Goal: Task Accomplishment & Management: Complete application form

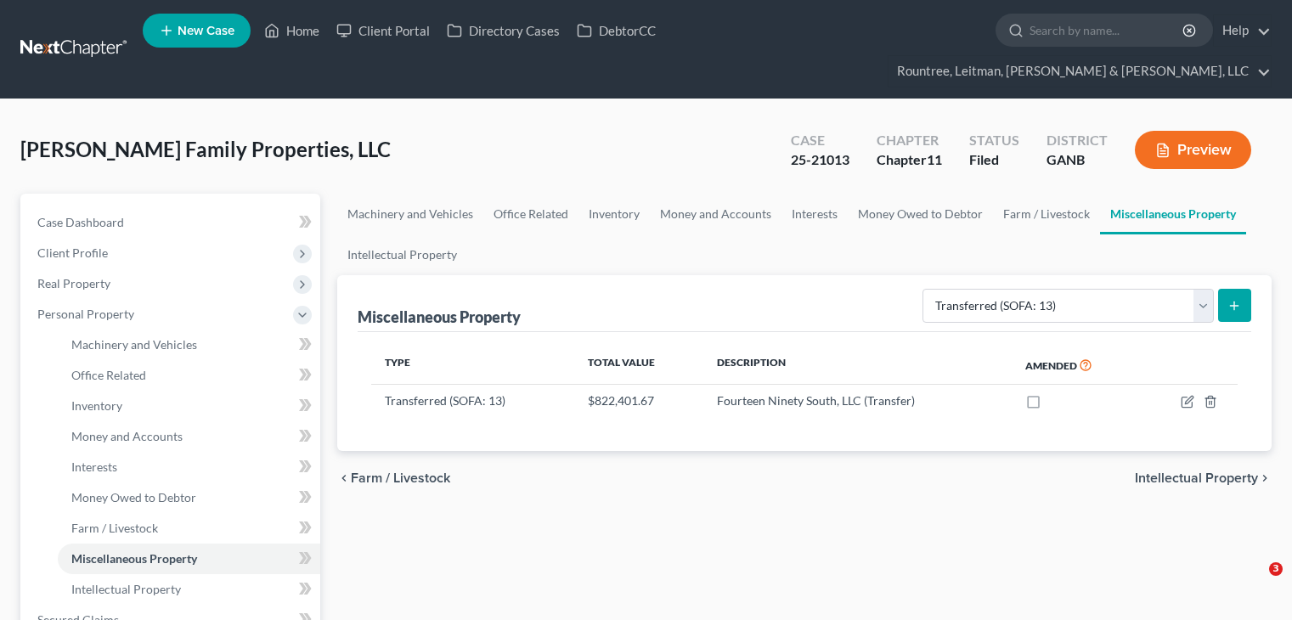
select select "transferred"
click at [291, 35] on link "Home" at bounding box center [292, 30] width 72 height 31
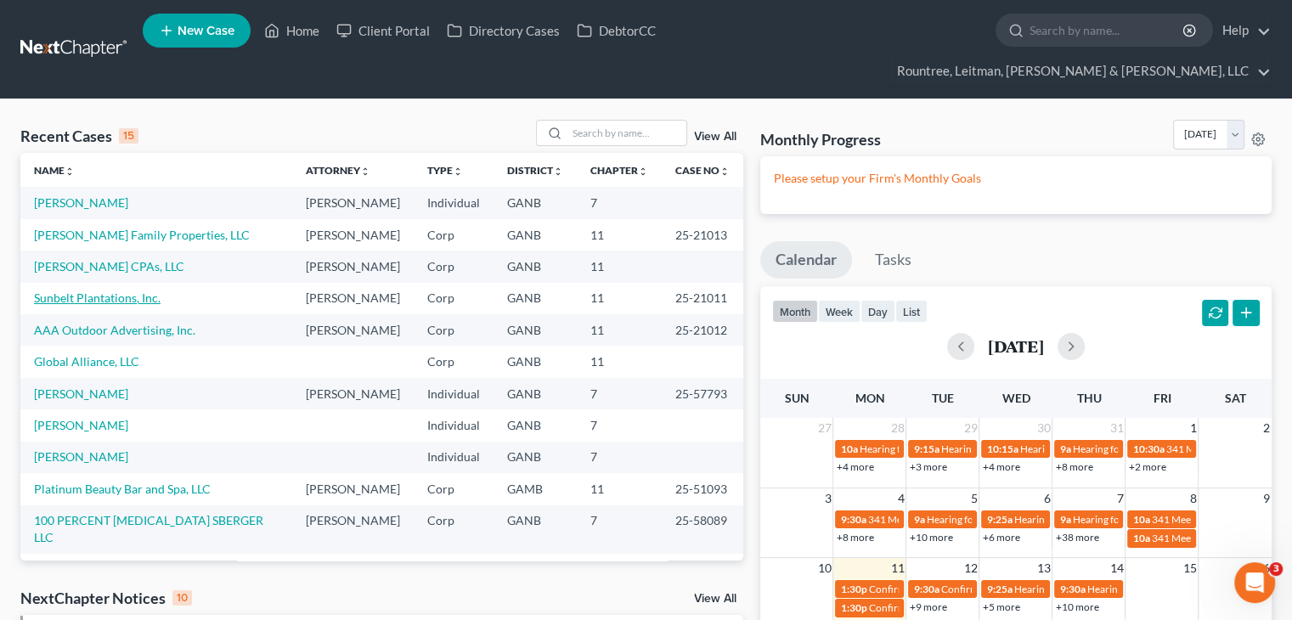
click at [72, 305] on link "Sunbelt Plantations, Inc." at bounding box center [97, 297] width 127 height 14
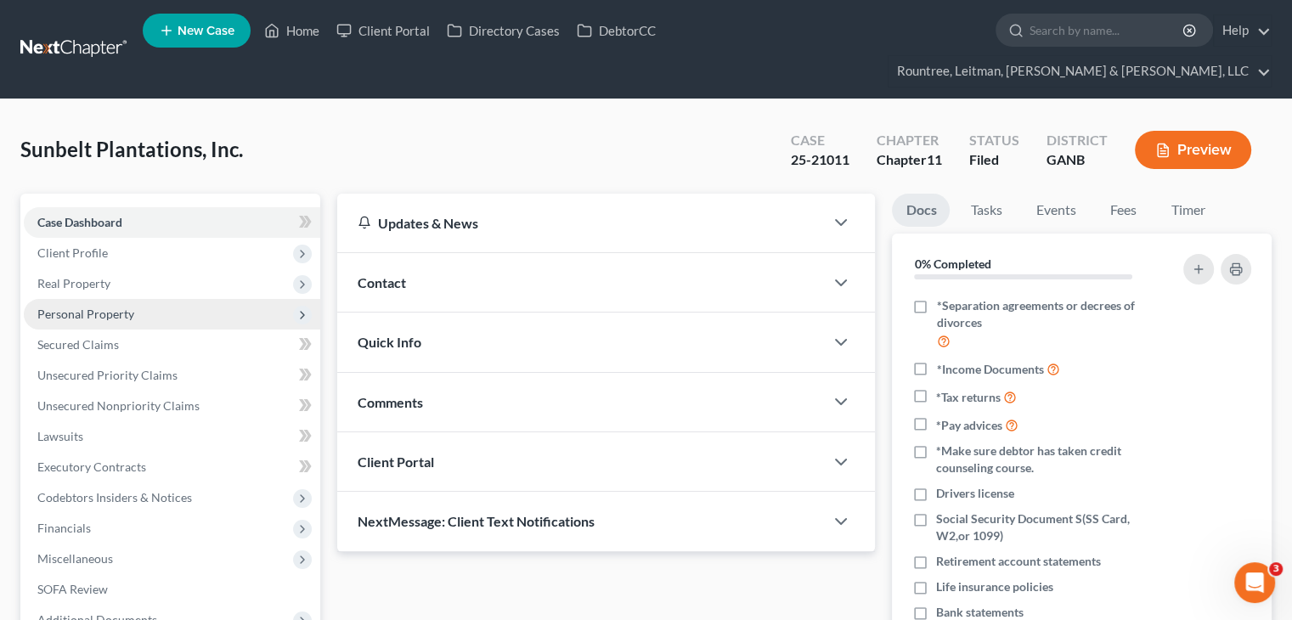
click at [82, 299] on span "Personal Property" at bounding box center [172, 314] width 296 height 31
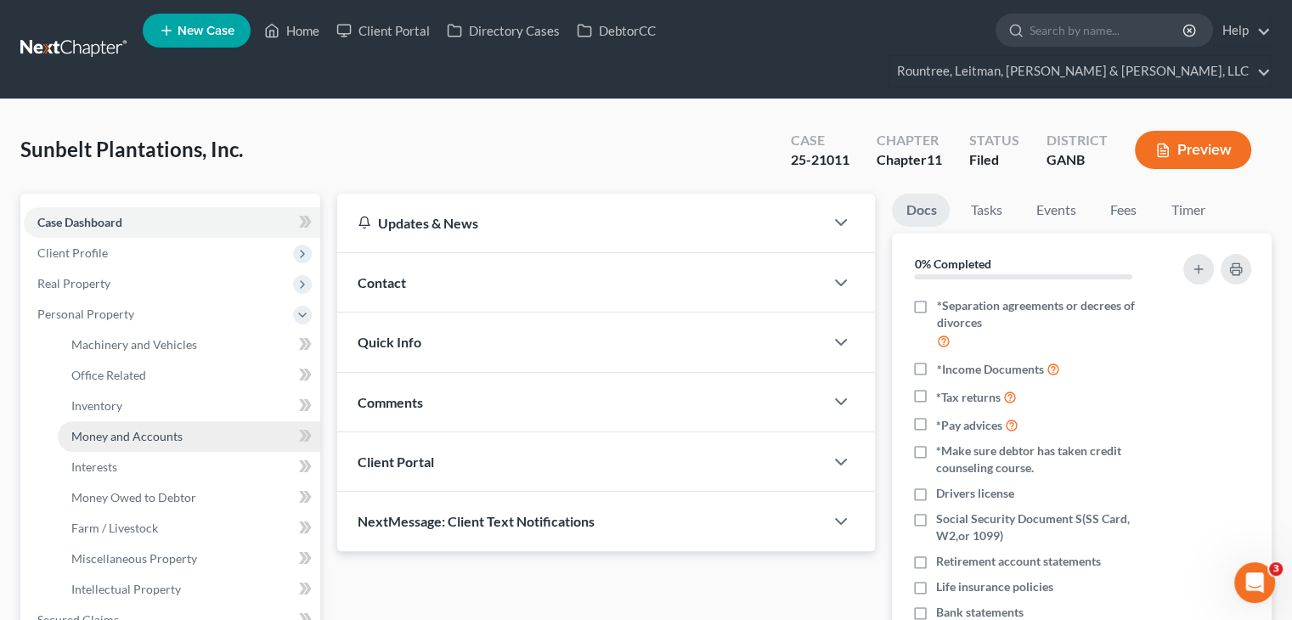
click at [118, 421] on link "Money and Accounts" at bounding box center [189, 436] width 262 height 31
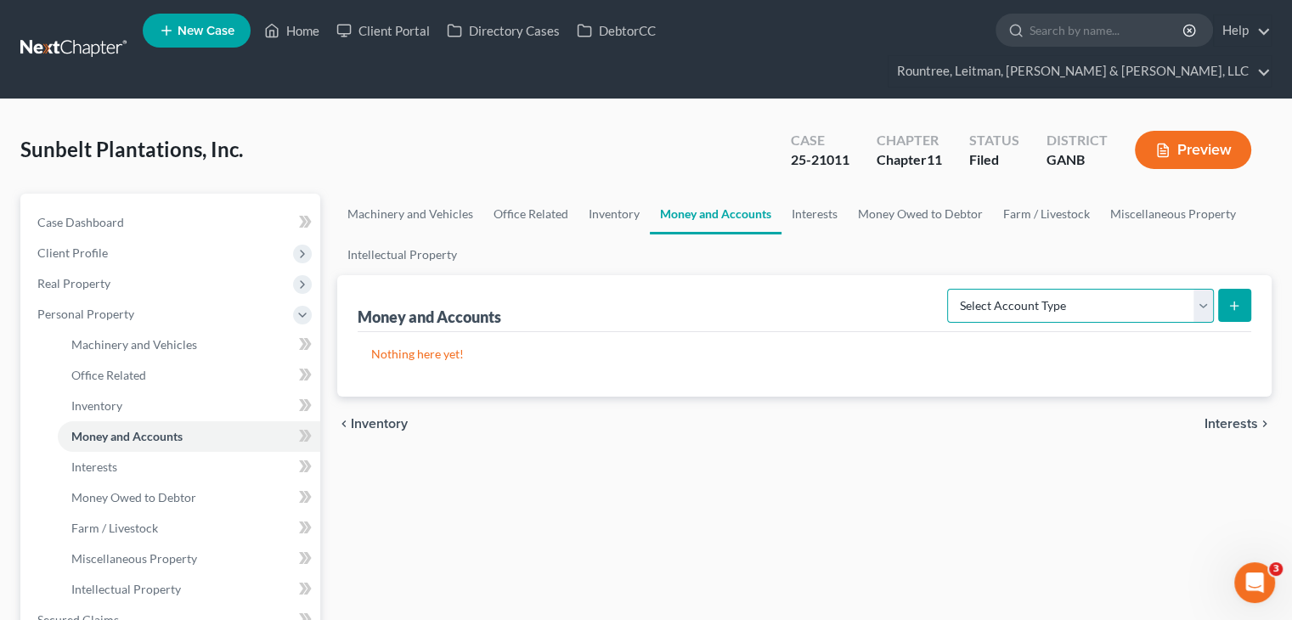
click at [1200, 289] on select "Select Account Type Brokerage (A/B: 3, SOFA: 18) Cash on Hand (A/B: 2) Certific…" at bounding box center [1080, 306] width 267 height 34
click at [1209, 289] on select "Select Account Type Brokerage (A/B: 3, SOFA: 18) Cash on Hand (A/B: 2) Certific…" at bounding box center [1080, 306] width 267 height 34
select select "checking"
click at [949, 289] on select "Select Account Type Brokerage (A/B: 3, SOFA: 18) Cash on Hand (A/B: 2) Certific…" at bounding box center [1080, 306] width 267 height 34
click at [1237, 299] on icon "submit" at bounding box center [1234, 306] width 14 height 14
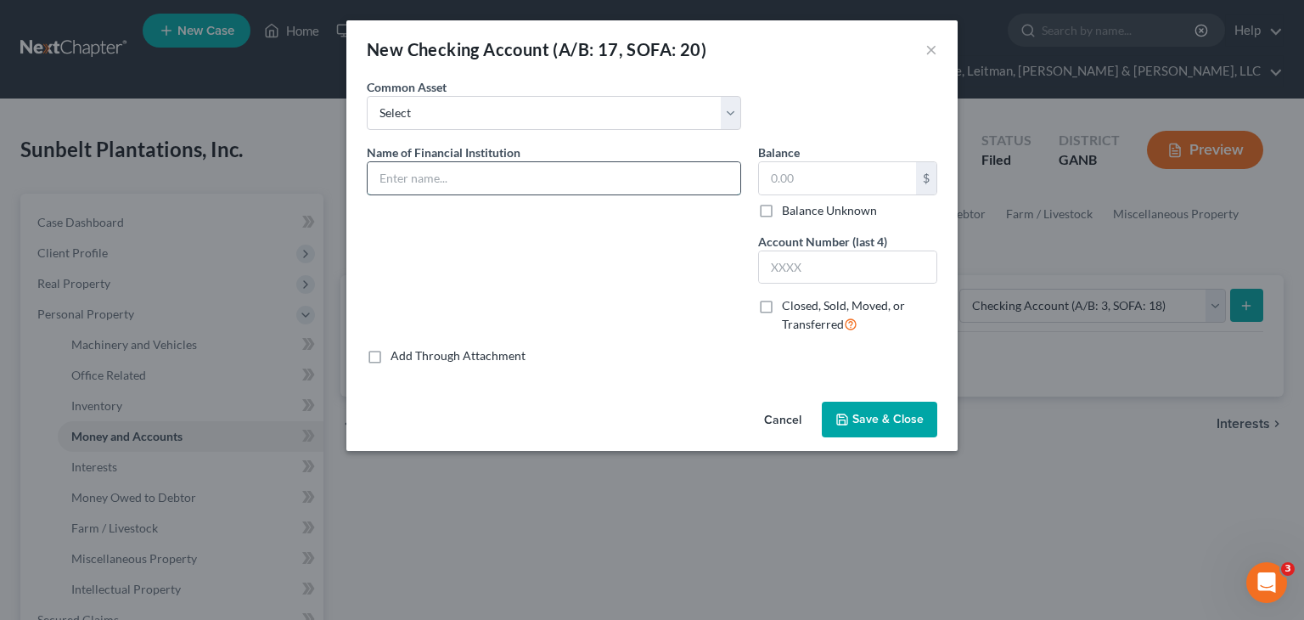
click at [469, 174] on input "text" at bounding box center [554, 178] width 373 height 32
type input "Synovus Checking 9319"
click at [840, 267] on input "text" at bounding box center [847, 267] width 177 height 32
type input "9319"
click at [863, 173] on input "text" at bounding box center [837, 178] width 157 height 32
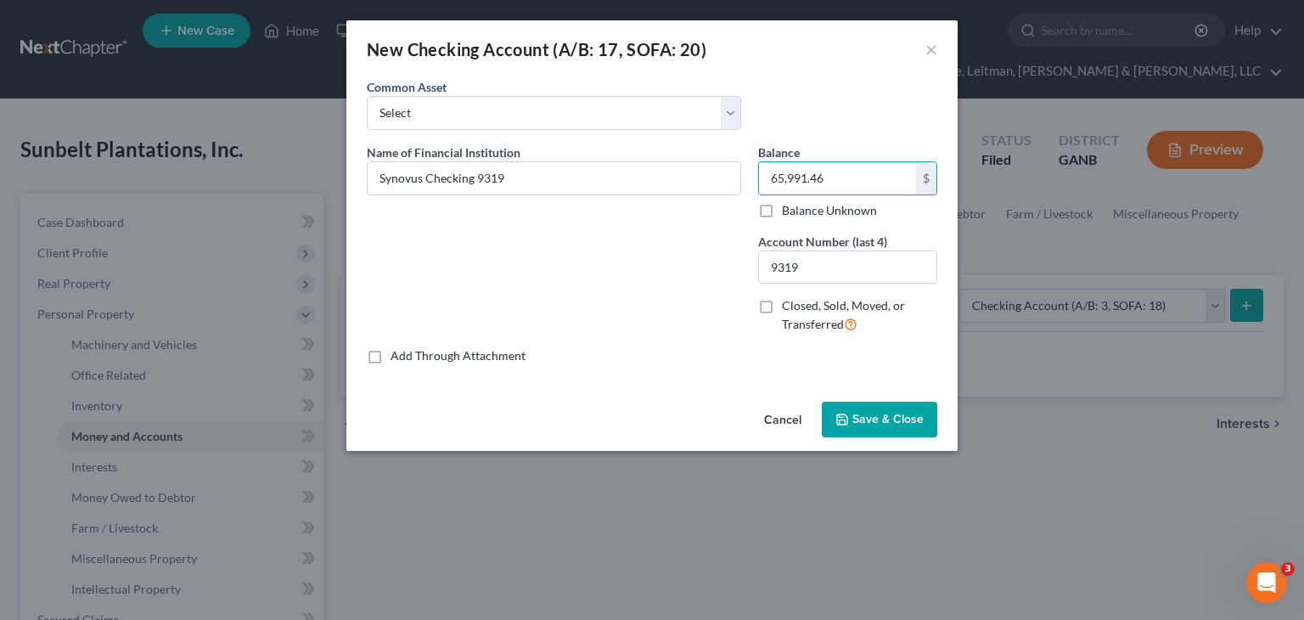
type input "65,991.46"
click at [883, 414] on span "Save & Close" at bounding box center [888, 419] width 71 height 14
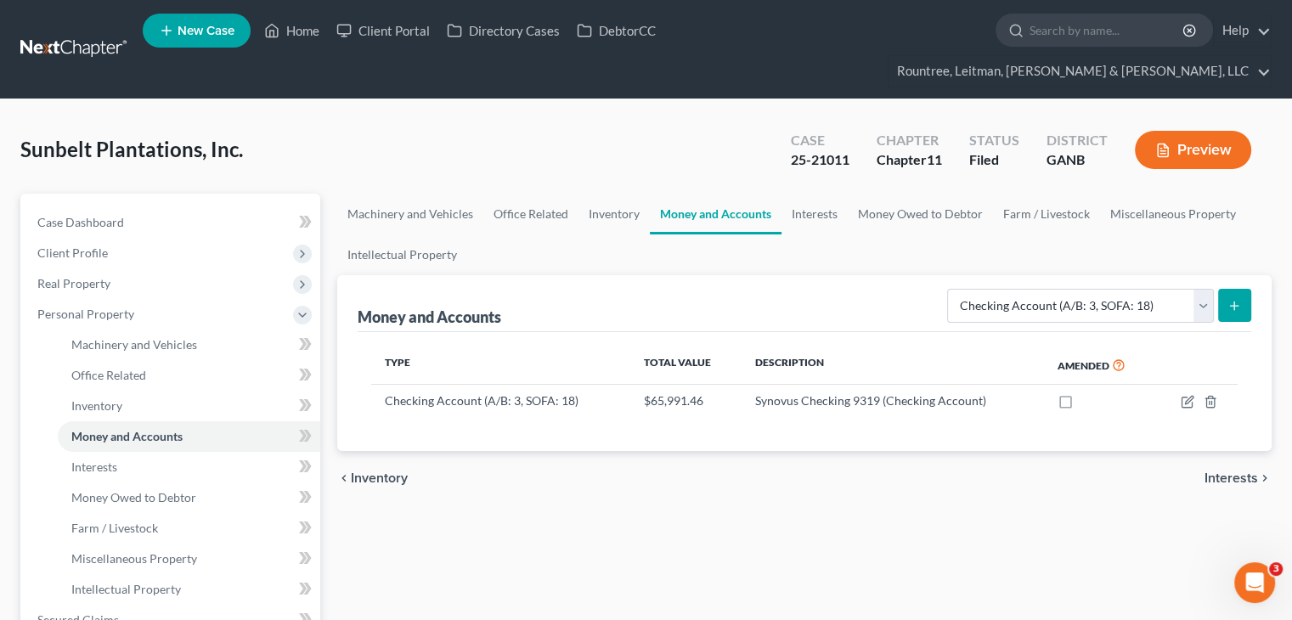
click at [1235, 299] on icon "submit" at bounding box center [1234, 306] width 14 height 14
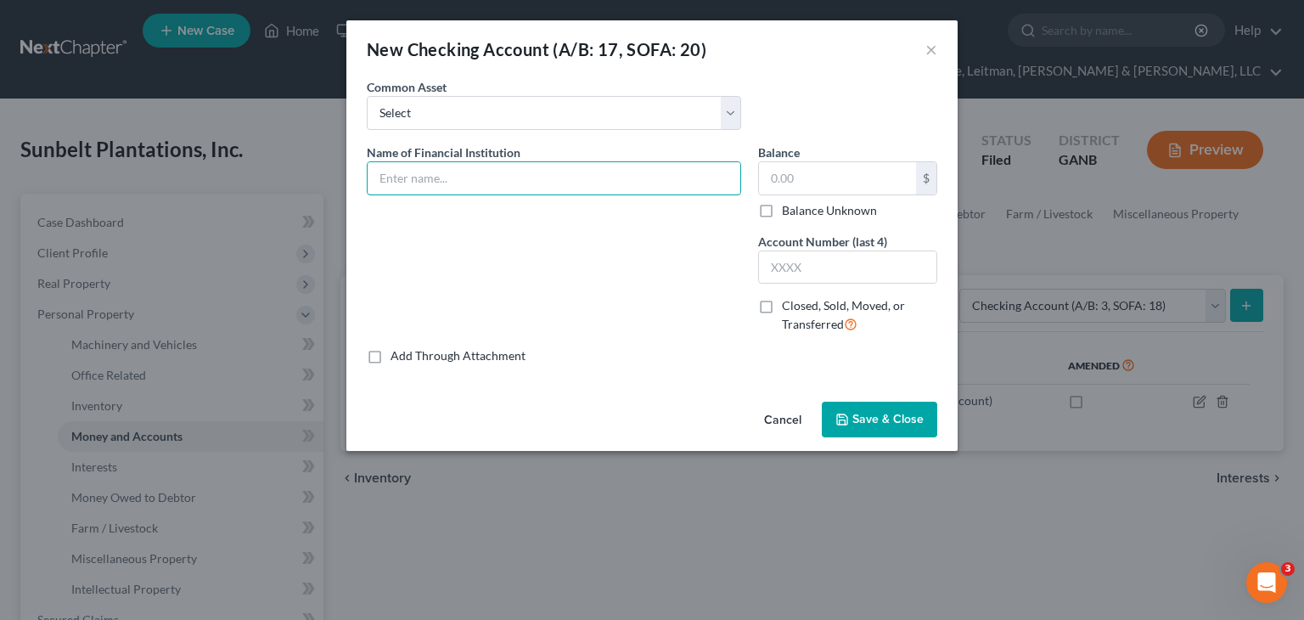
drag, startPoint x: 428, startPoint y: 183, endPoint x: 917, endPoint y: 127, distance: 492.5
click at [428, 183] on input "text" at bounding box center [554, 178] width 373 height 32
type input "Ameris Checking 1315"
click at [834, 268] on input "text" at bounding box center [847, 267] width 177 height 32
type input "1315"
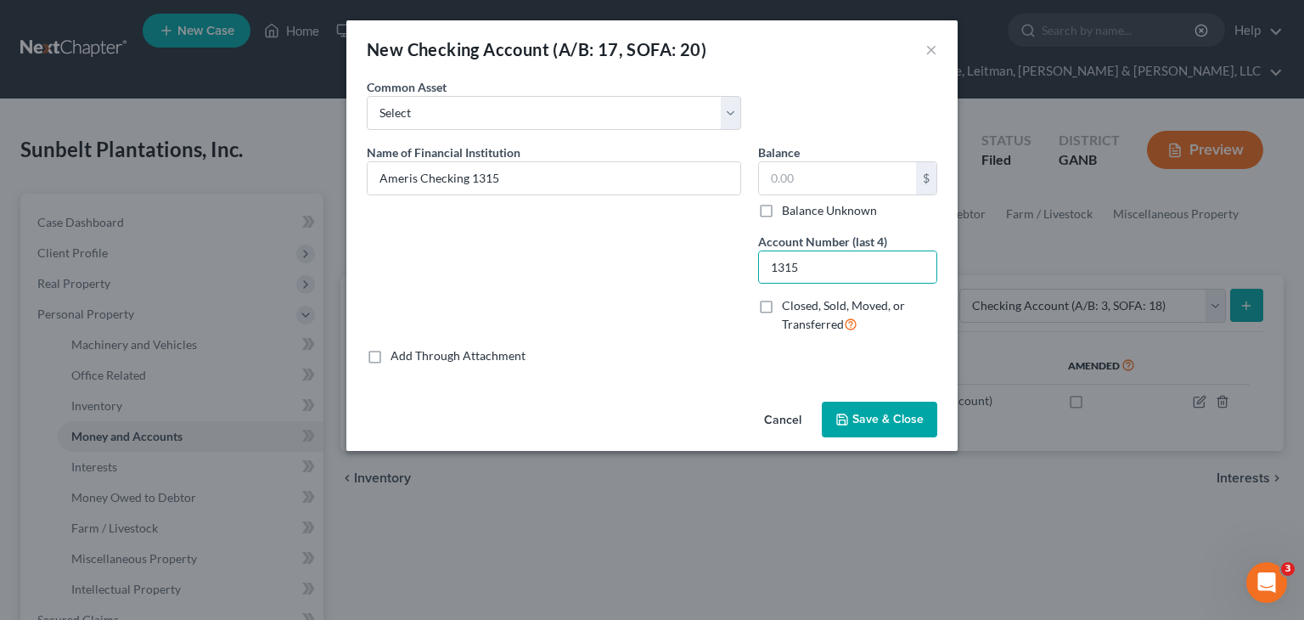
click at [872, 425] on span "Save & Close" at bounding box center [888, 419] width 71 height 14
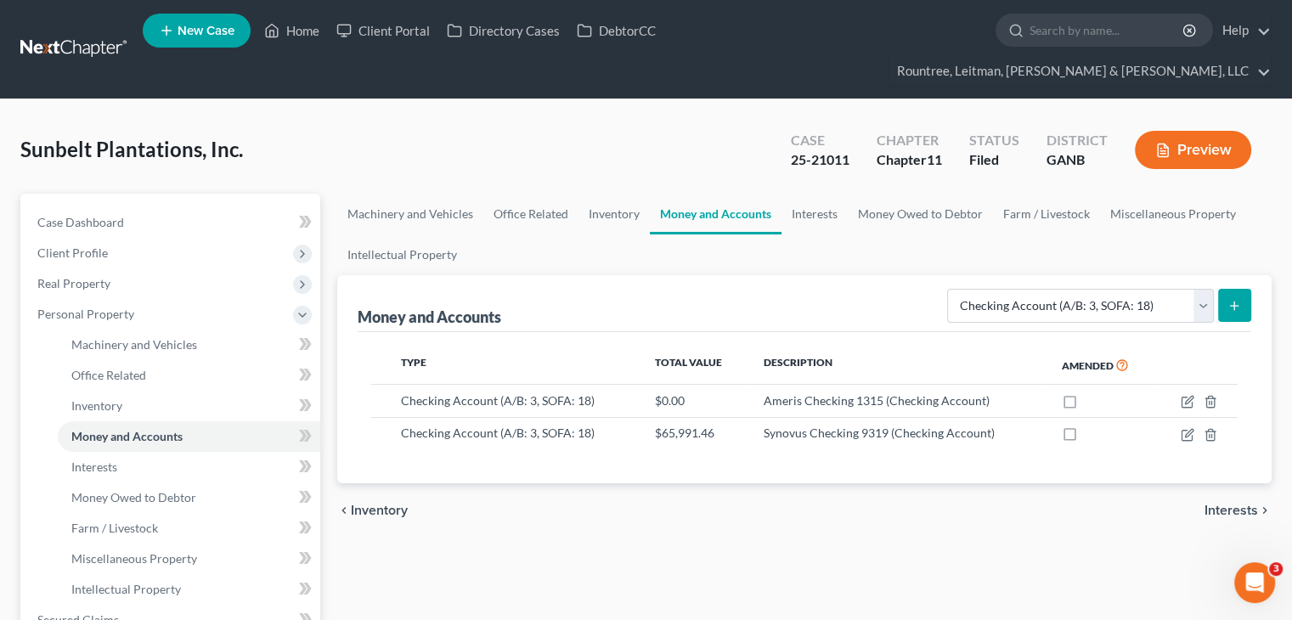
click at [1228, 299] on icon "submit" at bounding box center [1234, 306] width 14 height 14
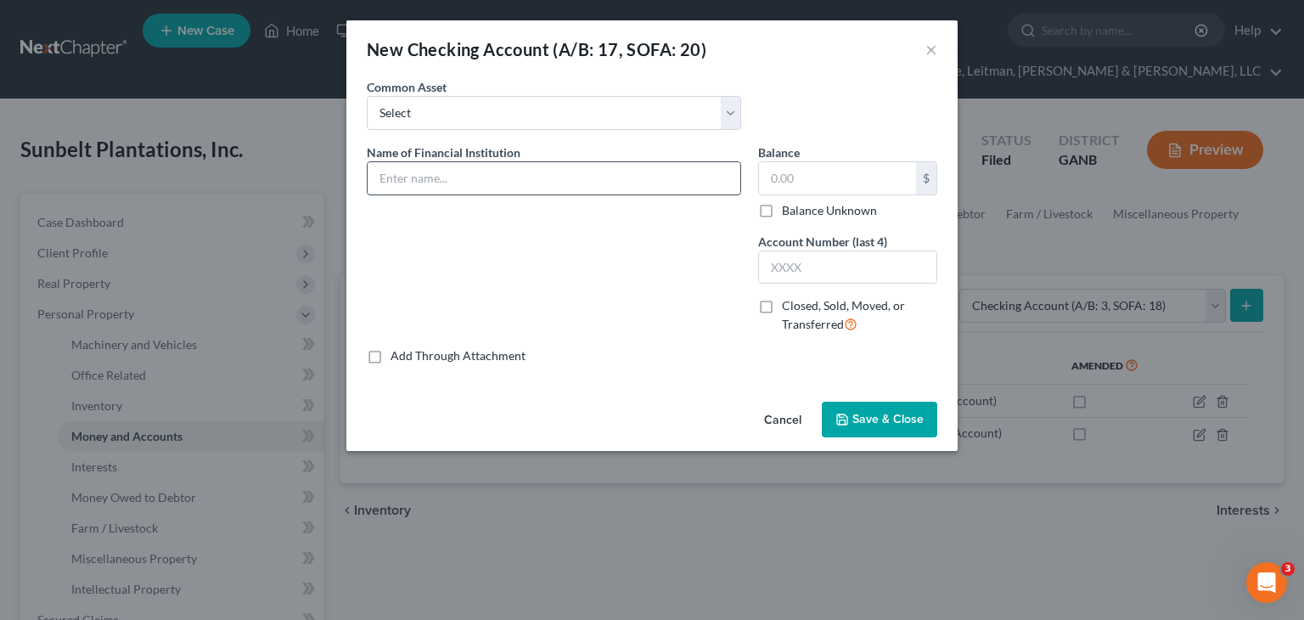
click at [394, 177] on input "text" at bounding box center [554, 178] width 373 height 32
type input "South [US_STATE] Banking Company Payroll Account 0035"
click at [819, 268] on input "text" at bounding box center [847, 267] width 177 height 32
type input "0035"
click at [870, 412] on span "Save & Close" at bounding box center [888, 419] width 71 height 14
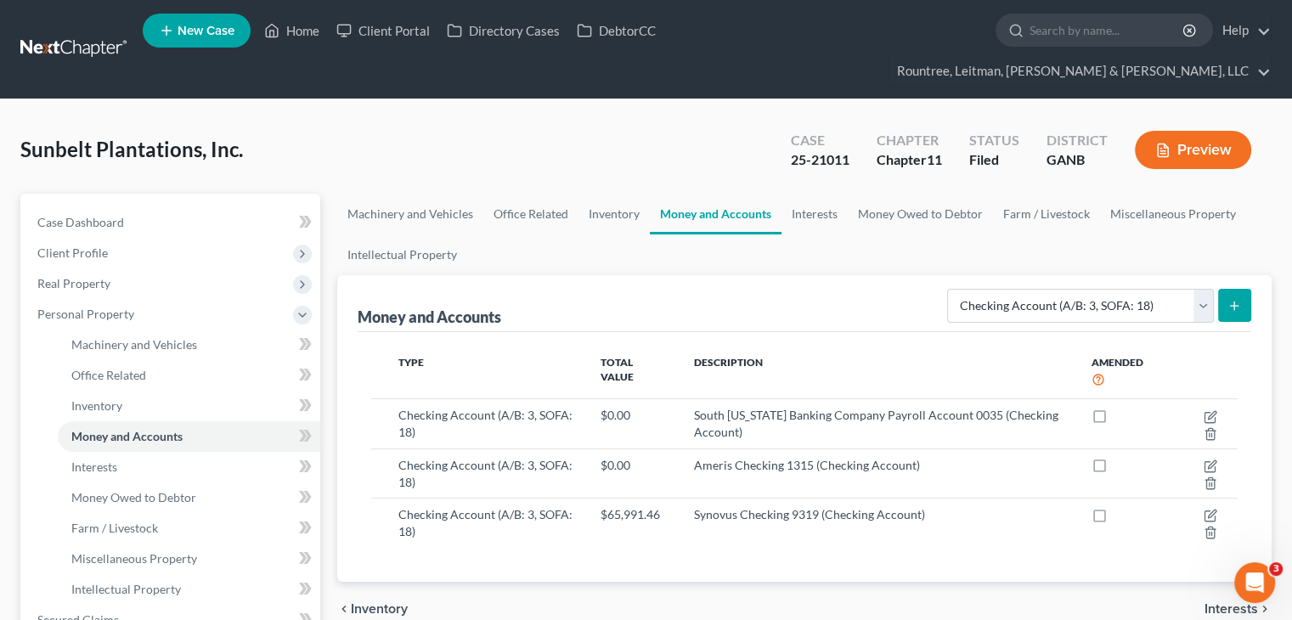
click at [1235, 299] on icon "submit" at bounding box center [1234, 306] width 14 height 14
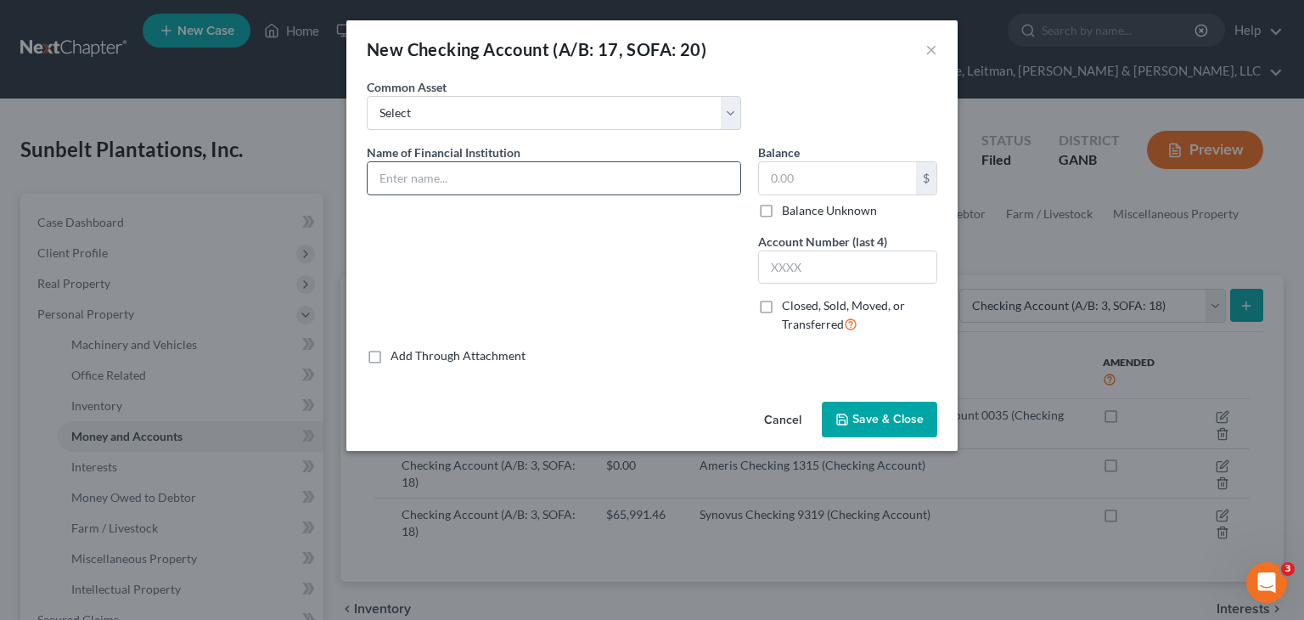
click at [434, 179] on input "text" at bounding box center [554, 178] width 373 height 32
click at [451, 184] on input "text" at bounding box center [554, 178] width 373 height 32
type input "South [US_STATE] Banking Company Checking Account 2043 (Credit Card Account)"
click at [826, 267] on input "text" at bounding box center [847, 267] width 177 height 32
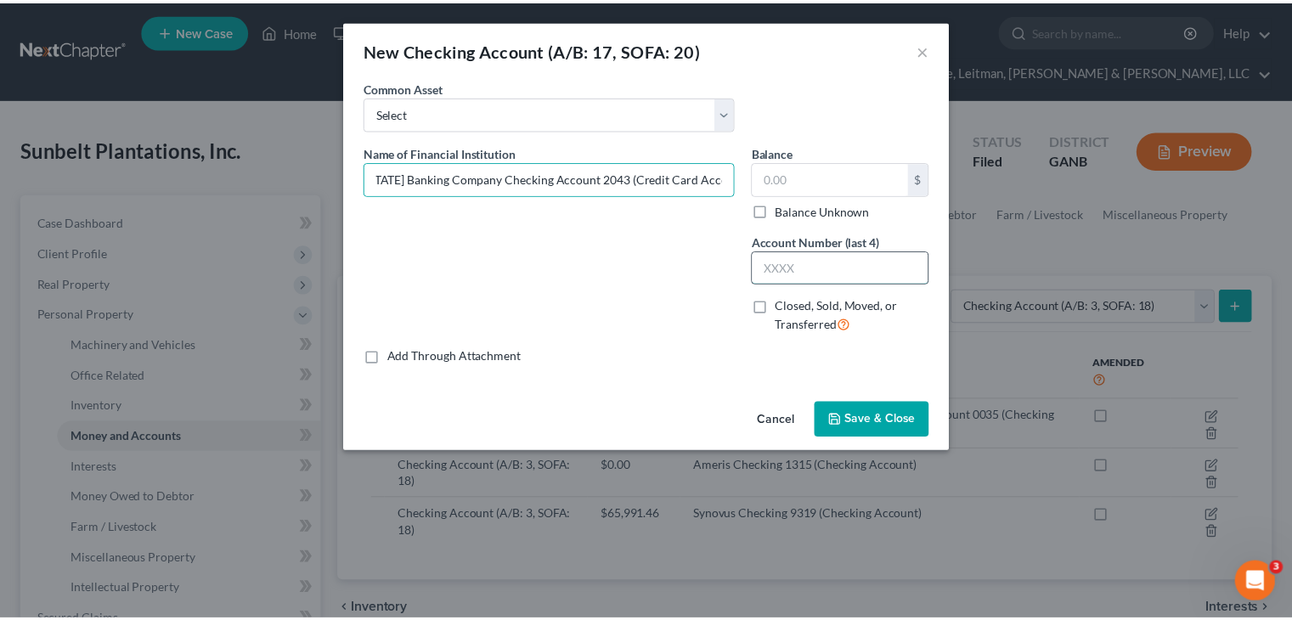
scroll to position [0, 0]
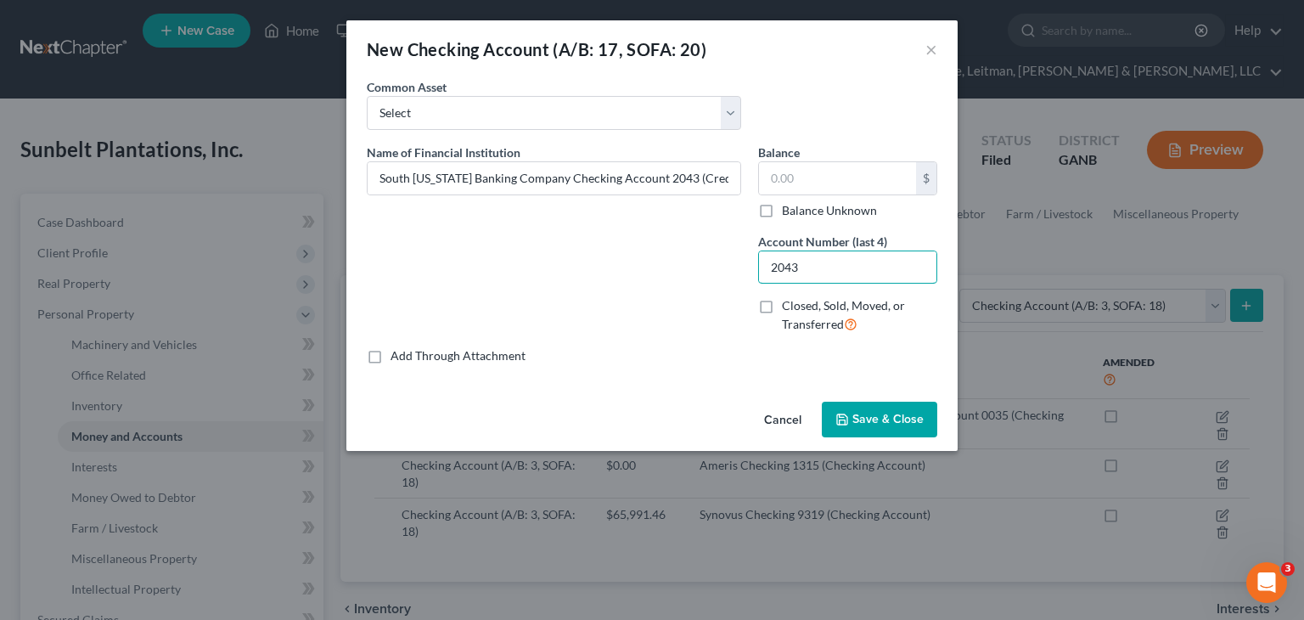
type input "2043"
click at [866, 418] on span "Save & Close" at bounding box center [888, 419] width 71 height 14
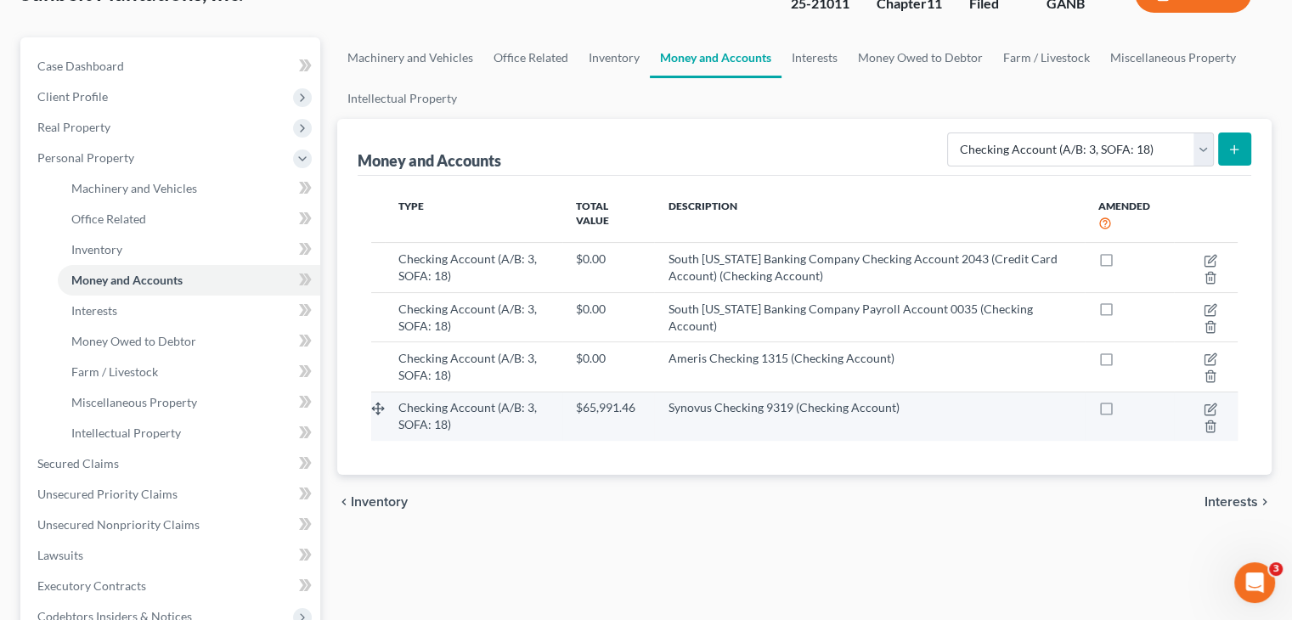
scroll to position [170, 0]
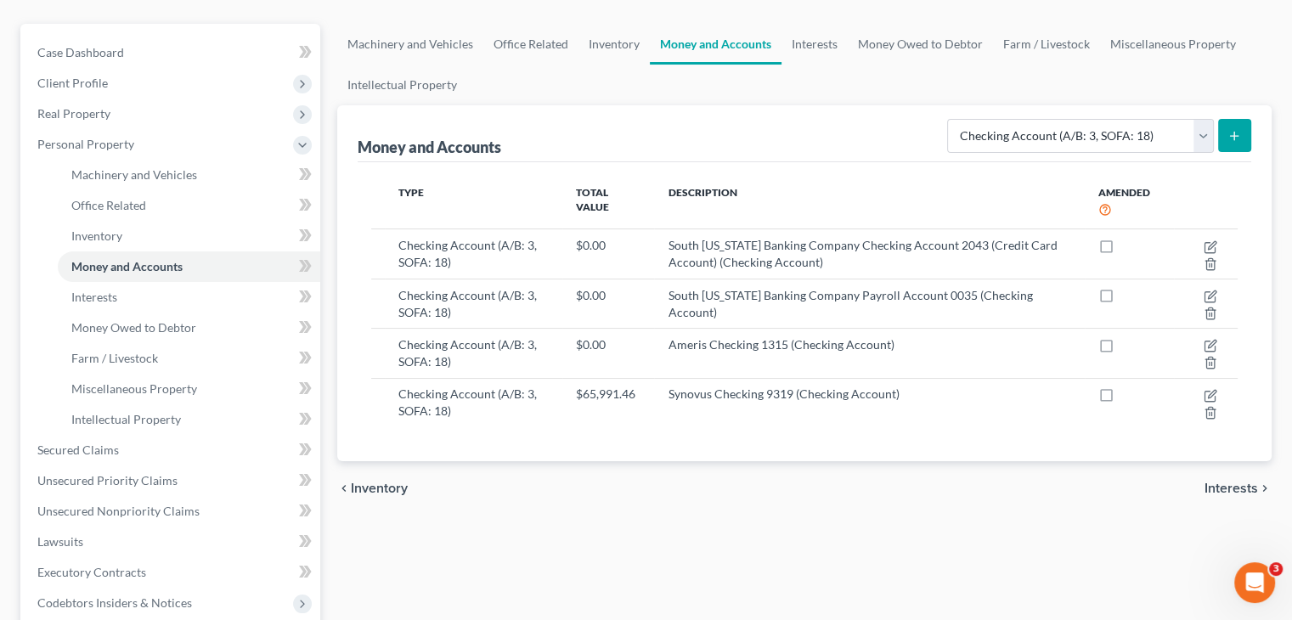
click at [1222, 119] on button "submit" at bounding box center [1234, 135] width 33 height 33
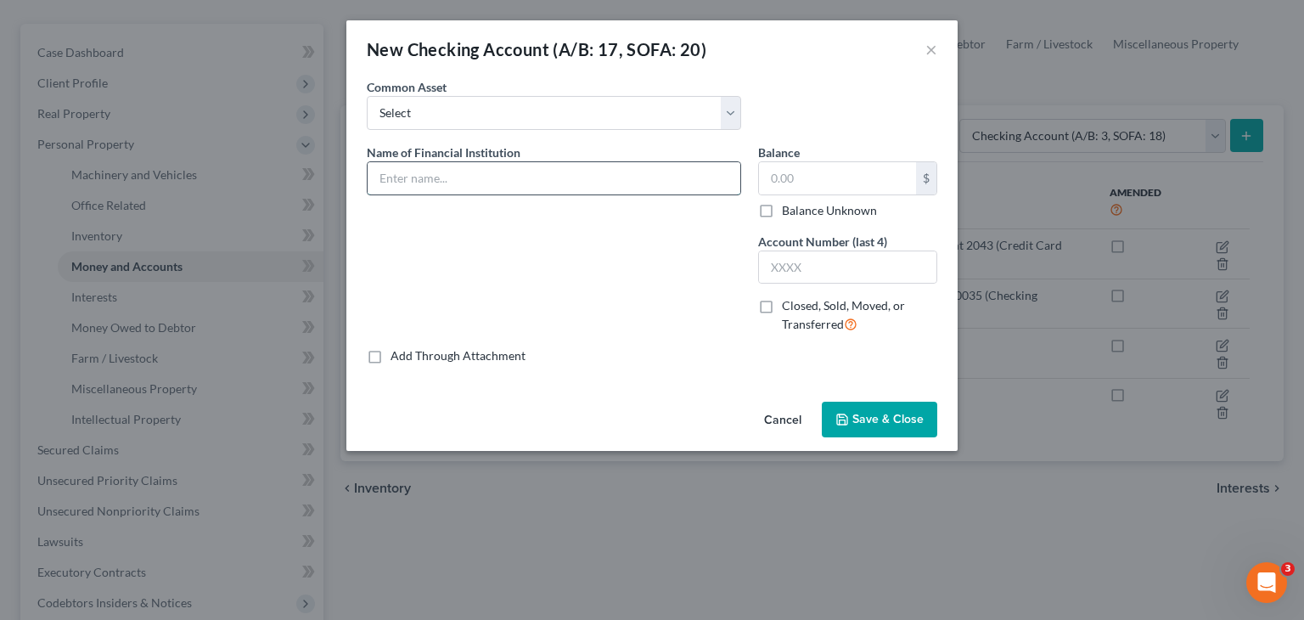
click at [435, 165] on input "text" at bounding box center [554, 178] width 373 height 32
type input "Truist Checking 1373"
click at [819, 266] on input "text" at bounding box center [847, 267] width 177 height 32
type input "1373"
click at [876, 414] on span "Save & Close" at bounding box center [888, 419] width 71 height 14
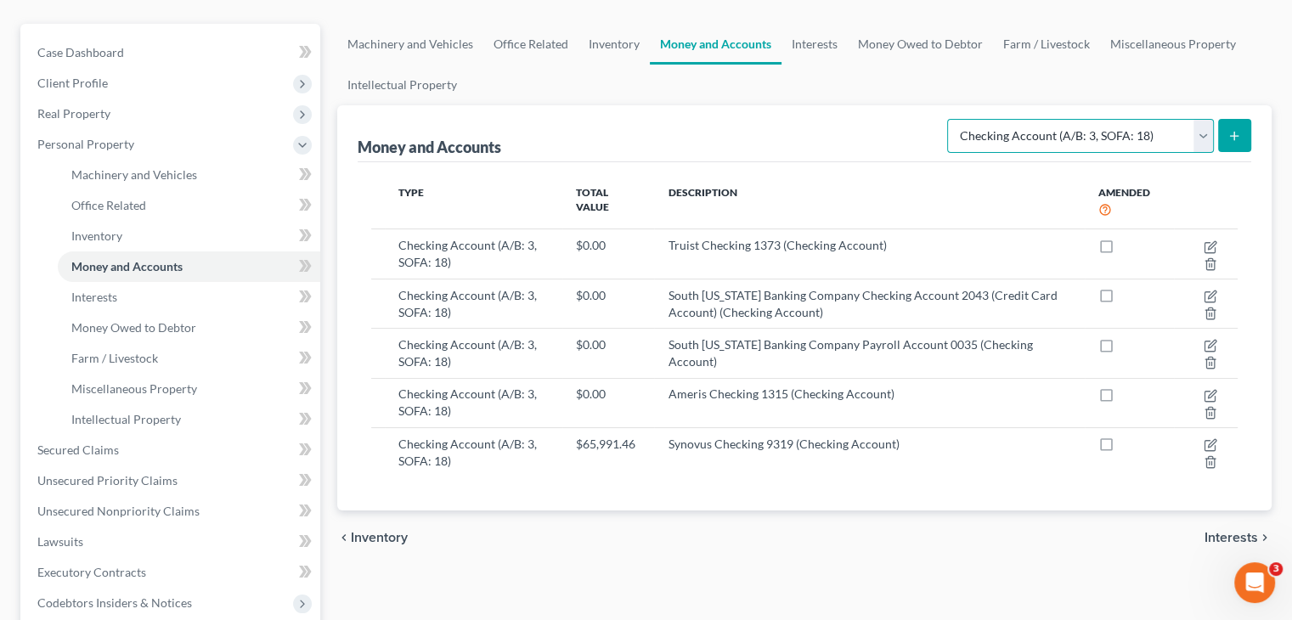
click at [1202, 119] on select "Select Account Type Brokerage (A/B: 3, SOFA: 18) Cash on Hand (A/B: 2) Certific…" at bounding box center [1080, 136] width 267 height 34
select select "money_market"
click at [949, 119] on select "Select Account Type Brokerage (A/B: 3, SOFA: 18) Cash on Hand (A/B: 2) Certific…" at bounding box center [1080, 136] width 267 height 34
click at [1235, 129] on icon "submit" at bounding box center [1234, 136] width 14 height 14
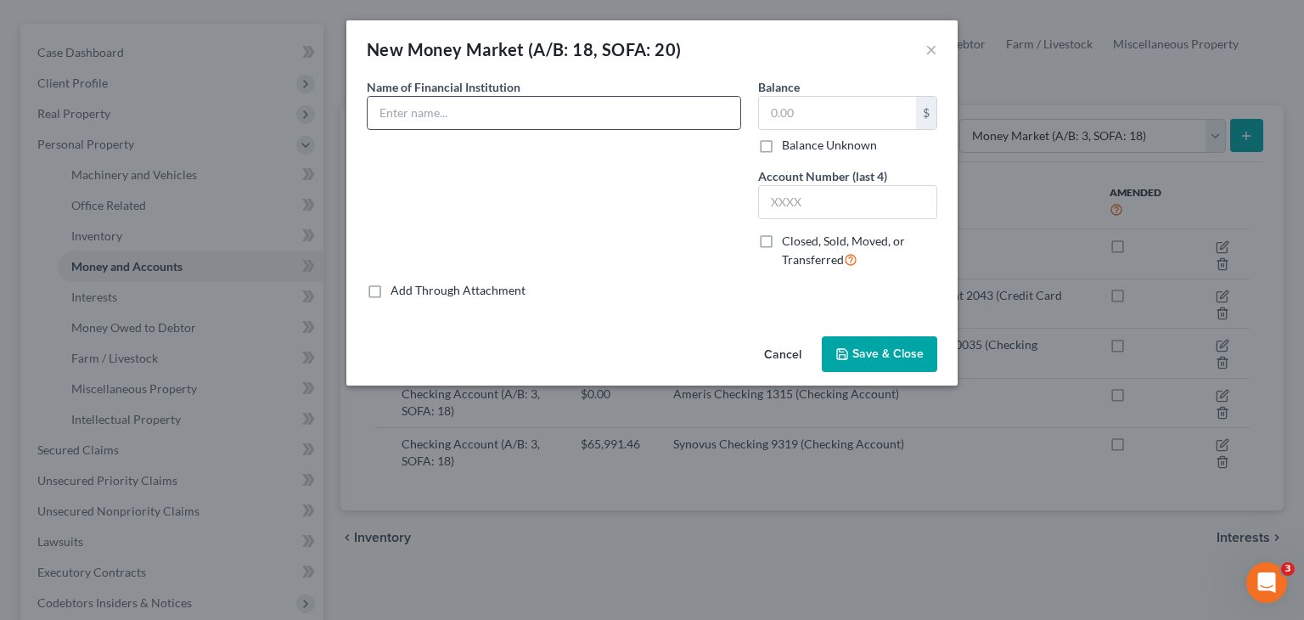
click at [581, 123] on input "text" at bounding box center [554, 113] width 373 height 32
type input "Truist Money Market 7344"
click at [820, 211] on input "text" at bounding box center [847, 202] width 177 height 32
type input "7344"
click at [899, 358] on span "Save & Close" at bounding box center [888, 354] width 71 height 14
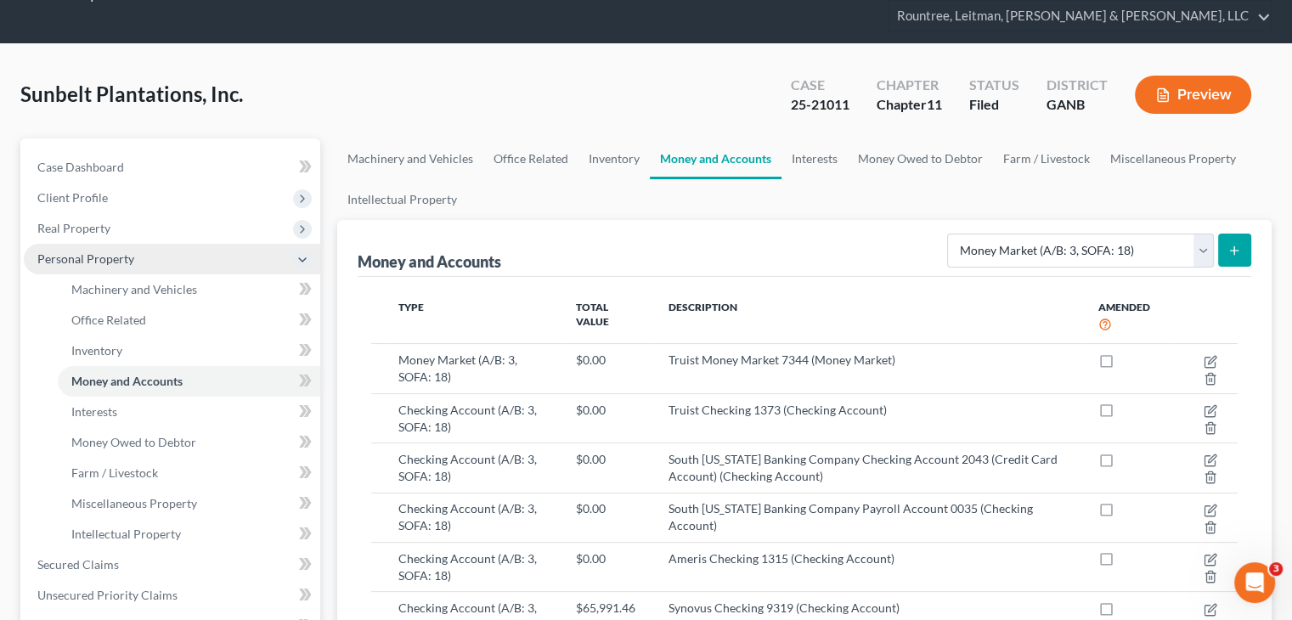
scroll to position [85, 0]
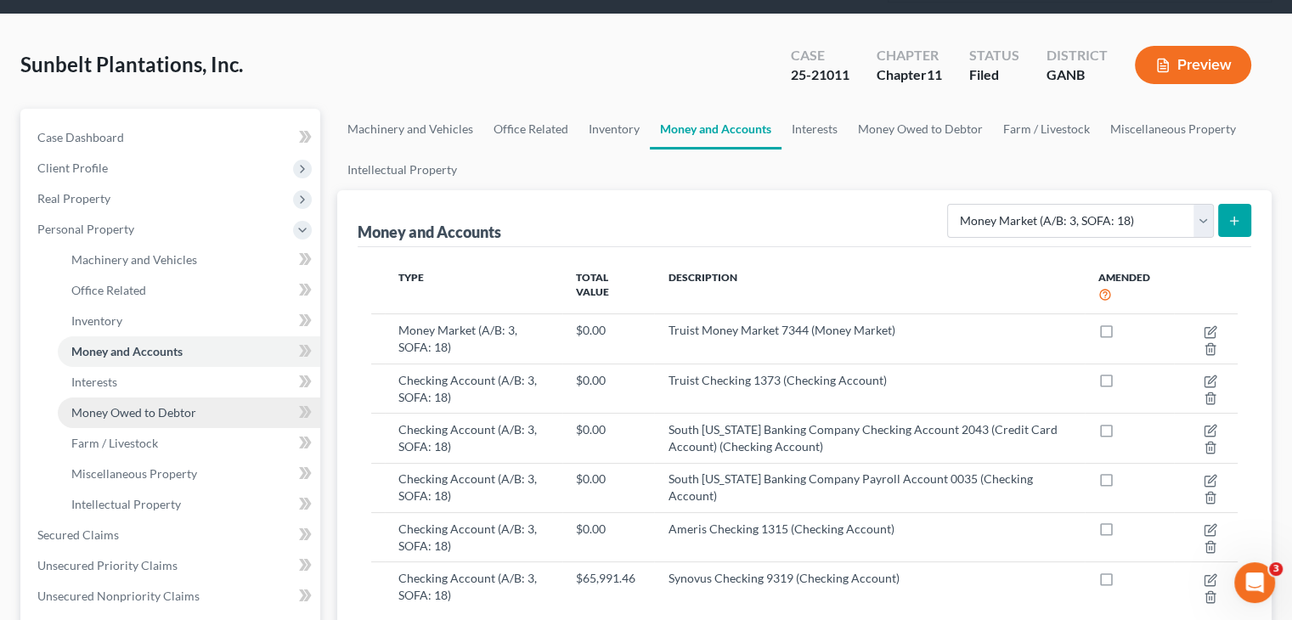
click at [126, 405] on span "Money Owed to Debtor" at bounding box center [133, 412] width 125 height 14
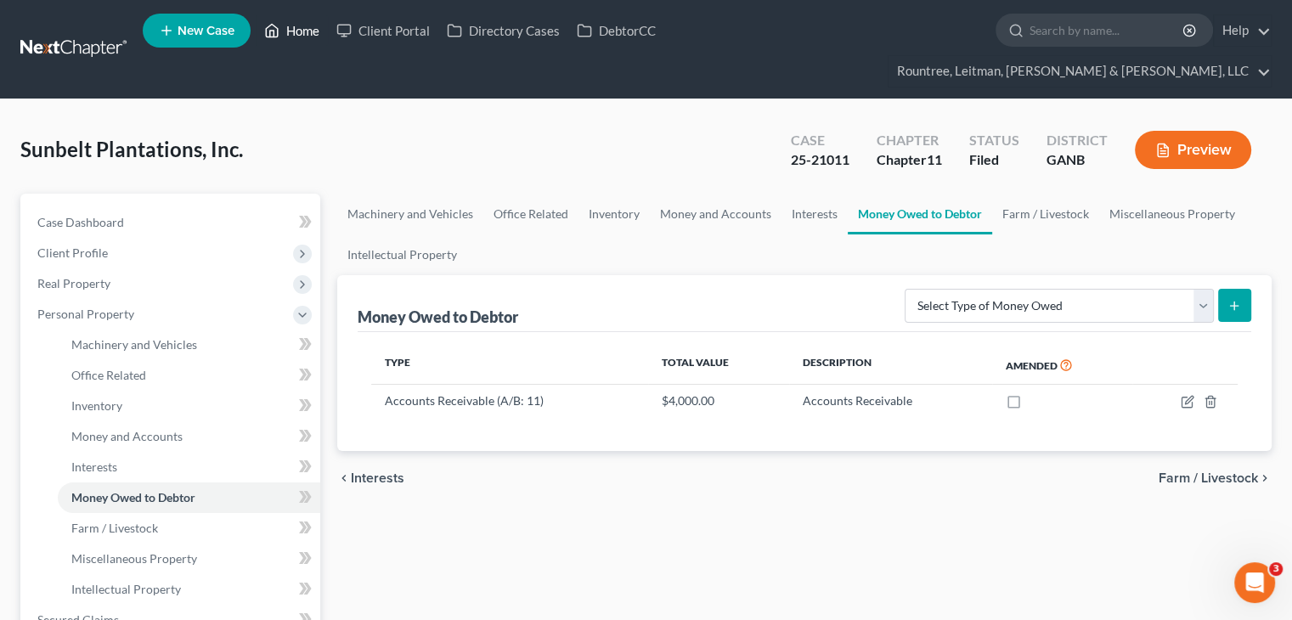
click at [307, 31] on link "Home" at bounding box center [292, 30] width 72 height 31
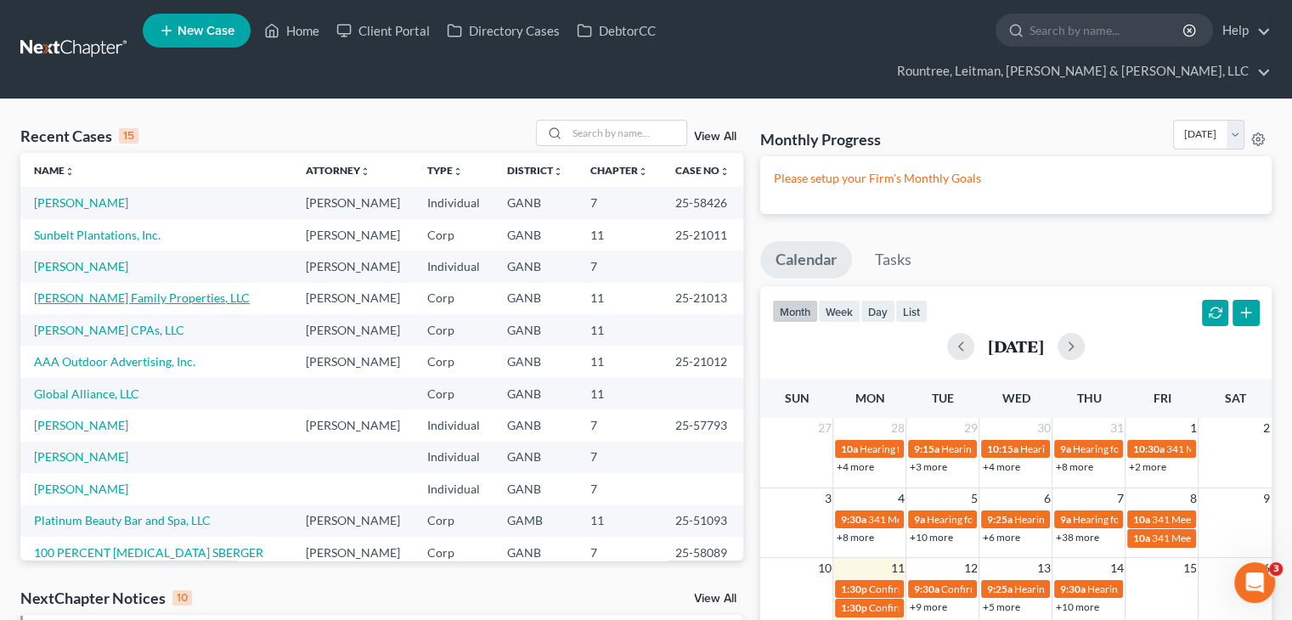
click at [78, 304] on link "[PERSON_NAME] Family Properties, LLC" at bounding box center [142, 297] width 216 height 14
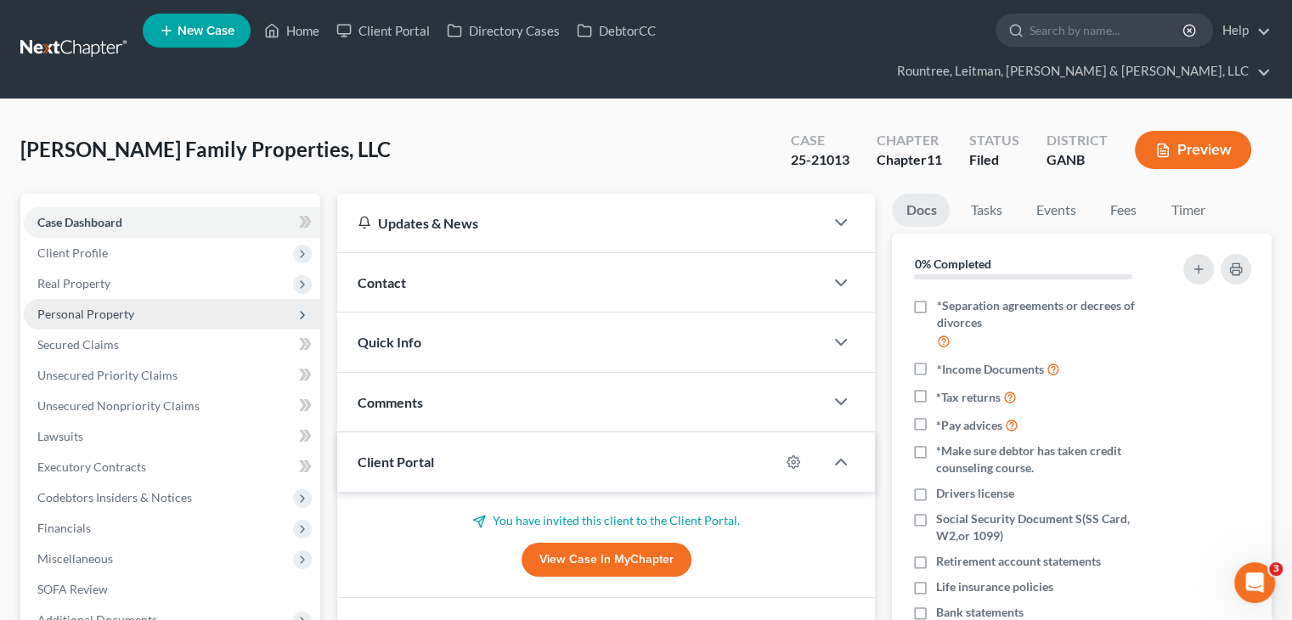
click at [75, 307] on span "Personal Property" at bounding box center [85, 314] width 97 height 14
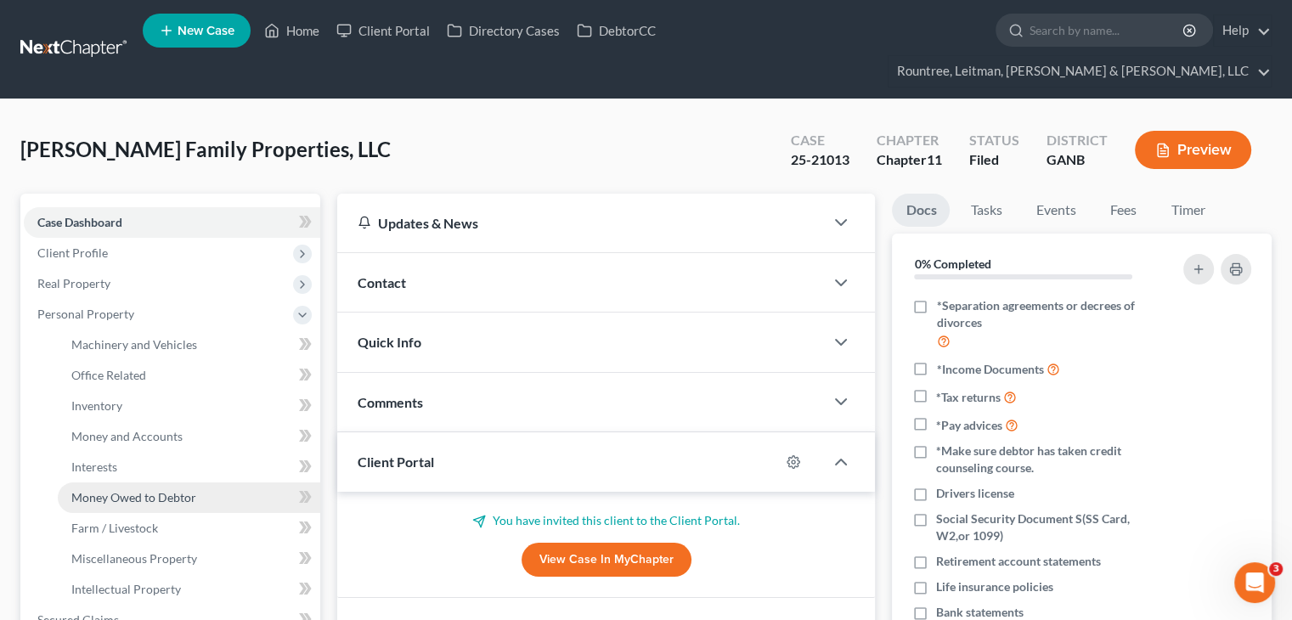
click at [119, 490] on span "Money Owed to Debtor" at bounding box center [133, 497] width 125 height 14
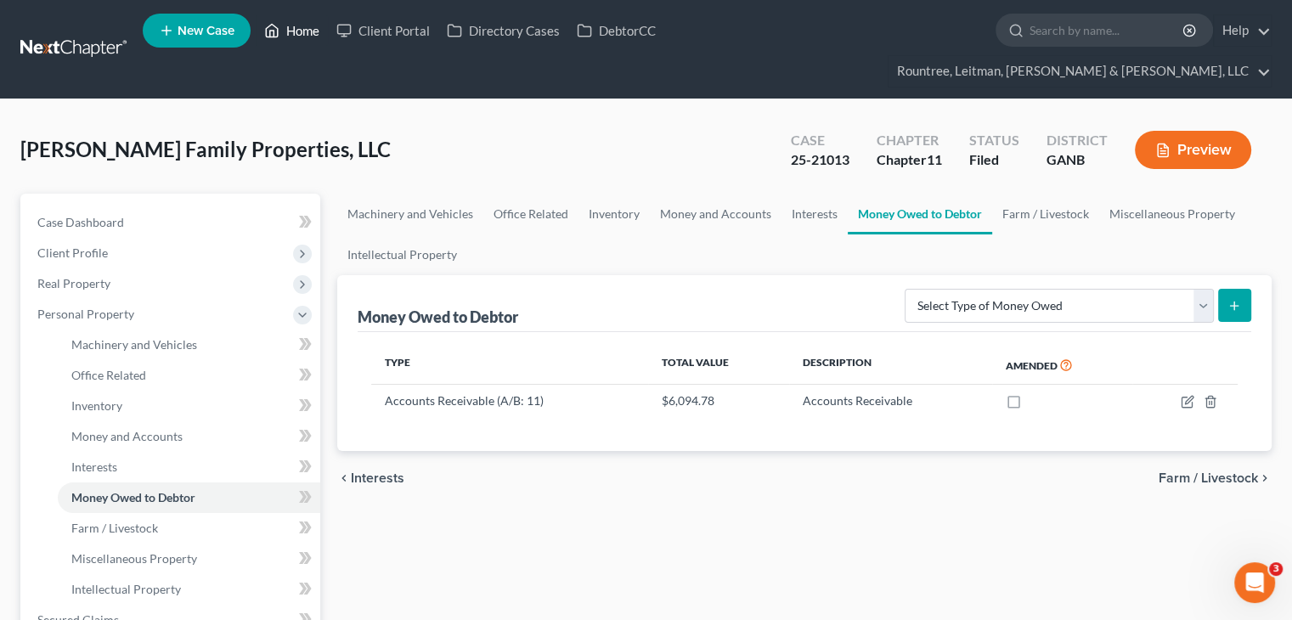
click at [302, 31] on link "Home" at bounding box center [292, 30] width 72 height 31
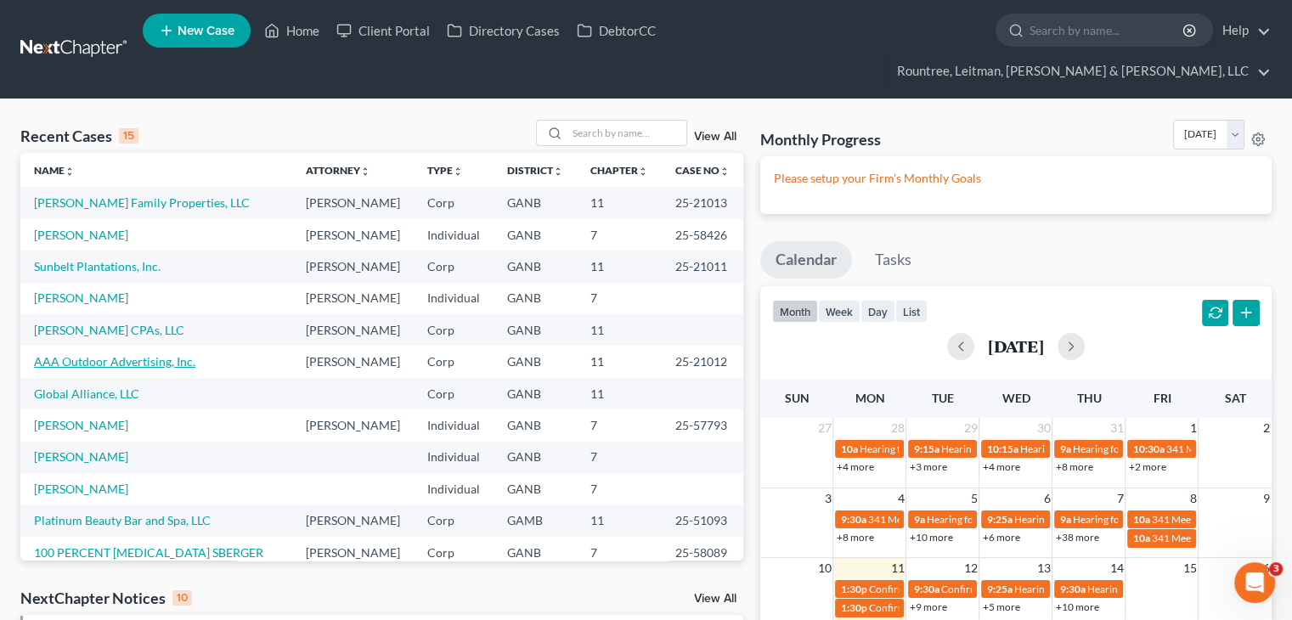
click at [125, 369] on link "AAA Outdoor Advertising, Inc." at bounding box center [114, 361] width 161 height 14
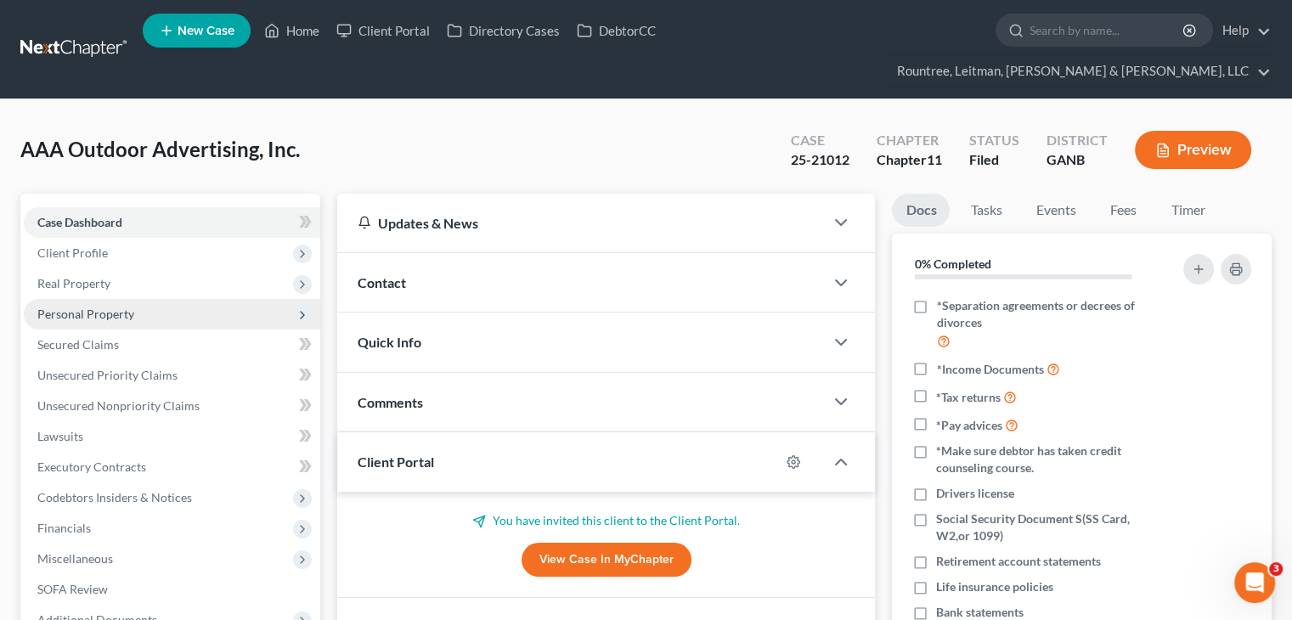
click at [77, 307] on span "Personal Property" at bounding box center [85, 314] width 97 height 14
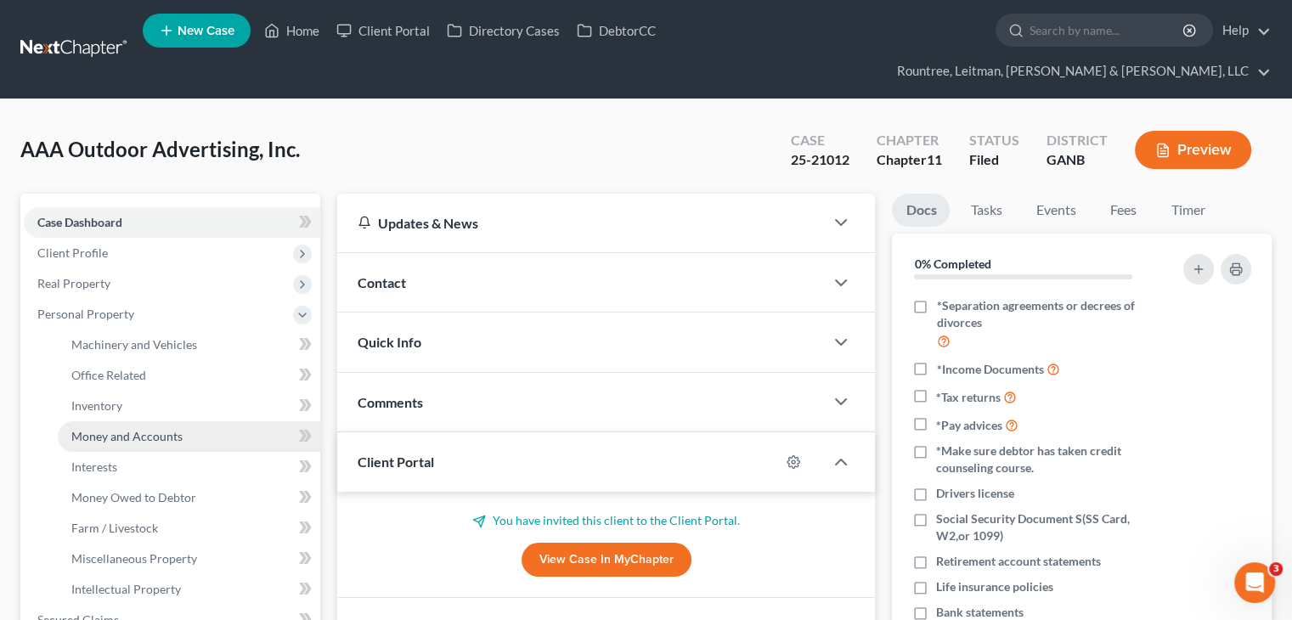
click at [122, 429] on span "Money and Accounts" at bounding box center [126, 436] width 111 height 14
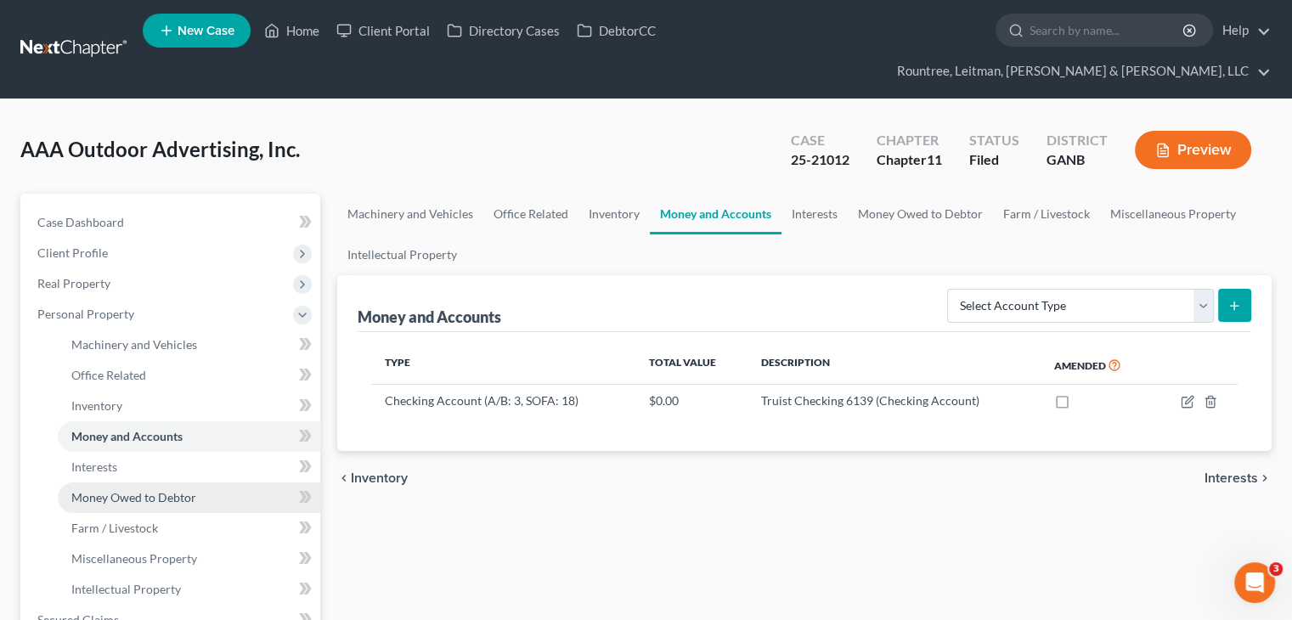
click at [121, 490] on span "Money Owed to Debtor" at bounding box center [133, 497] width 125 height 14
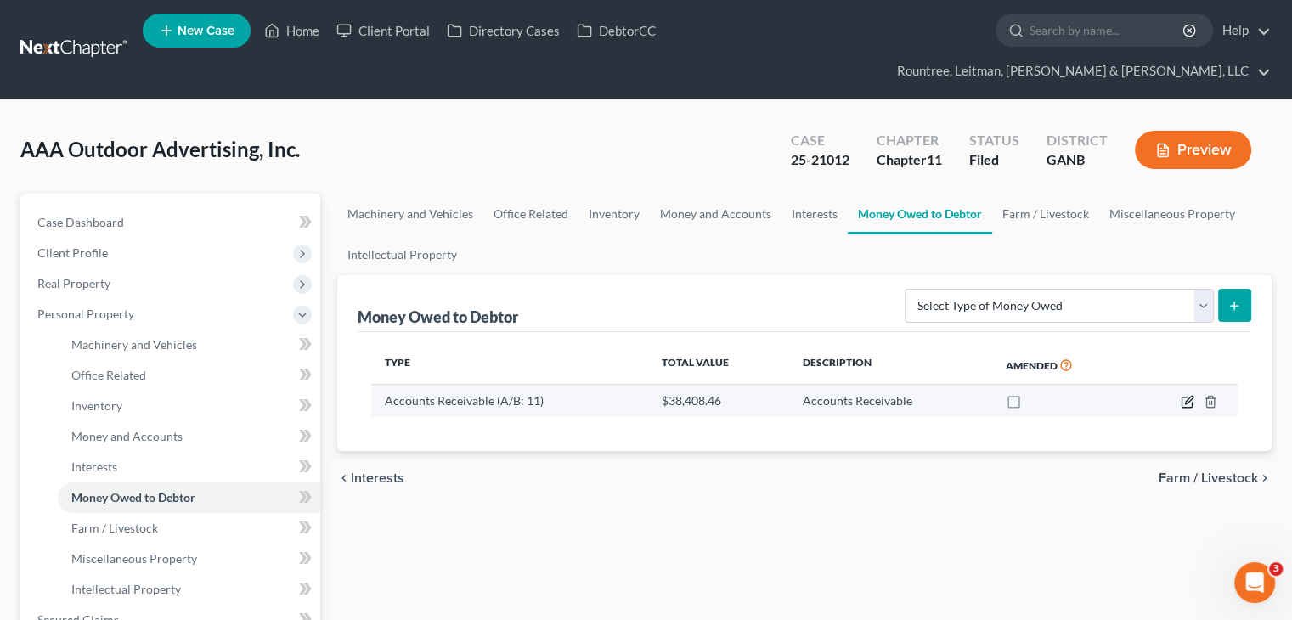
click at [1192, 397] on icon "button" at bounding box center [1189, 401] width 8 height 8
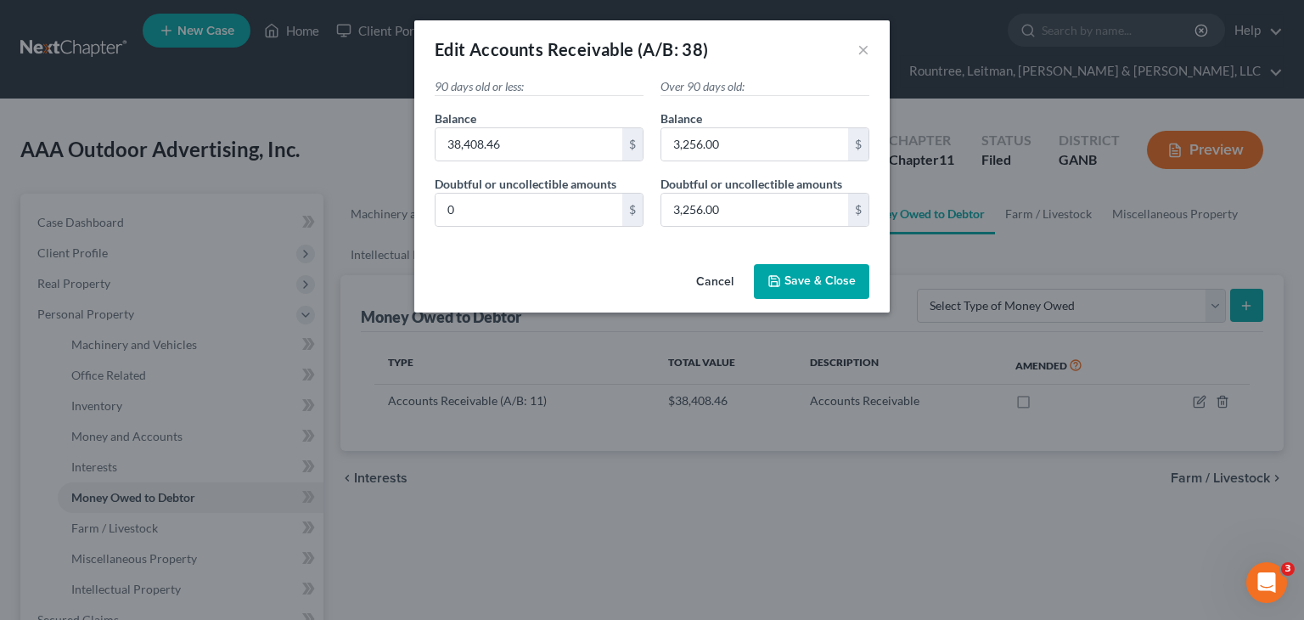
click at [715, 280] on button "Cancel" at bounding box center [715, 283] width 65 height 34
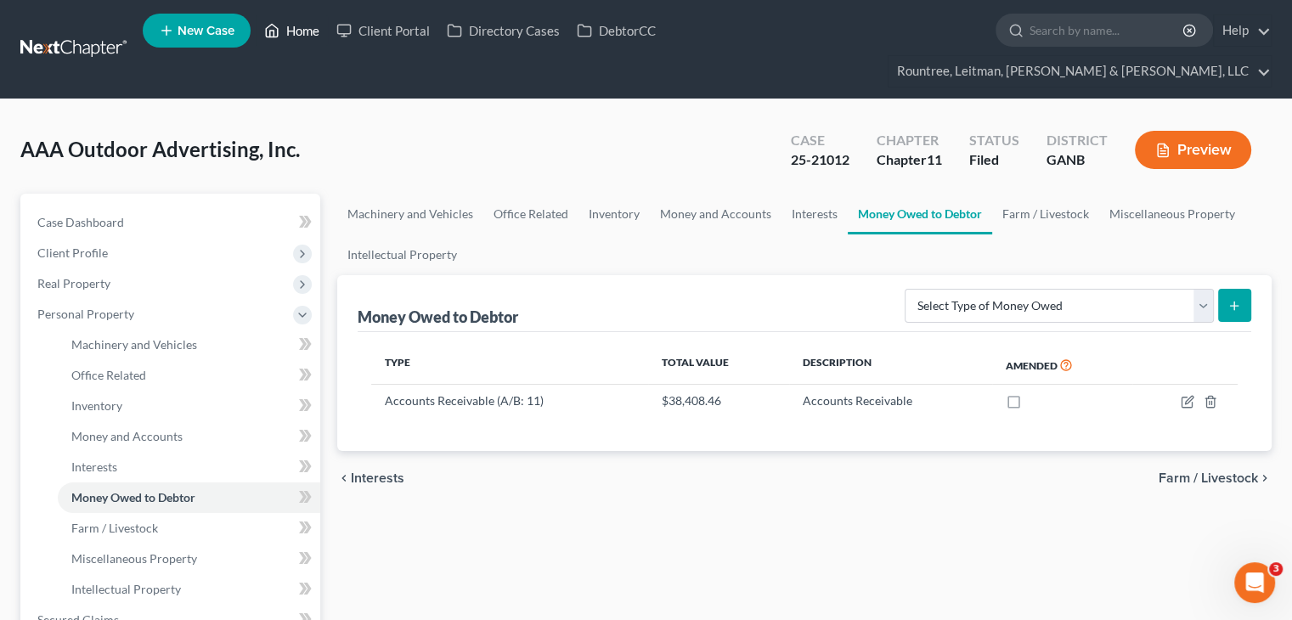
click at [303, 31] on link "Home" at bounding box center [292, 30] width 72 height 31
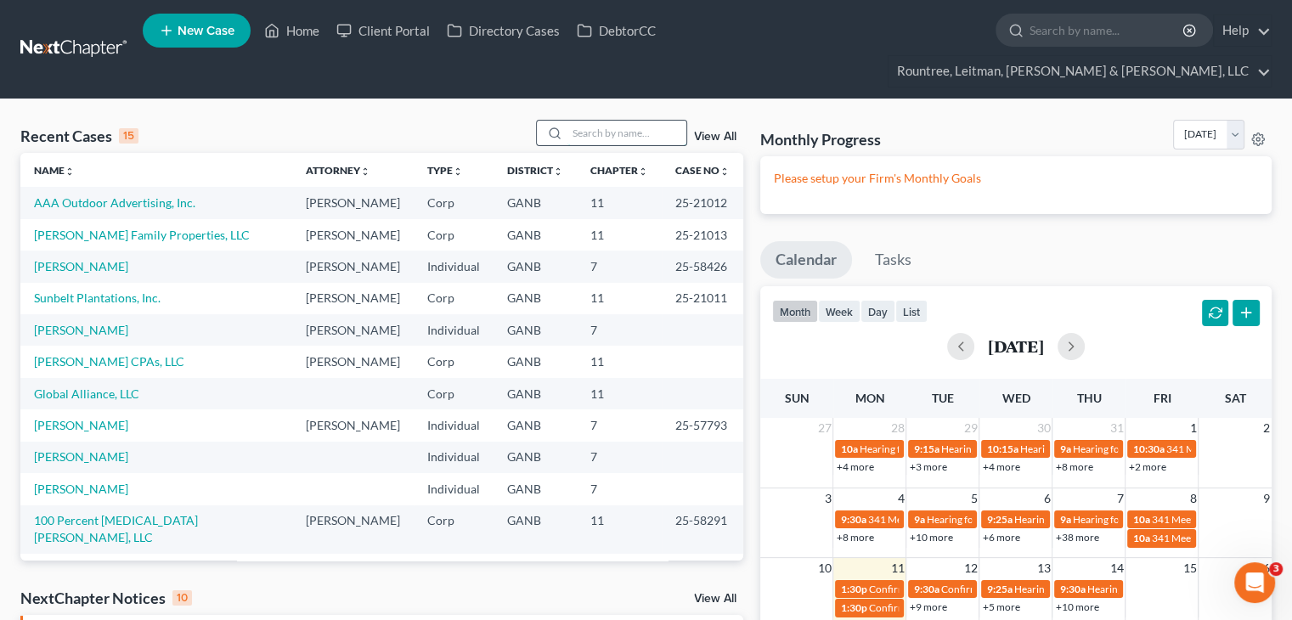
click at [642, 121] on input "search" at bounding box center [626, 133] width 119 height 25
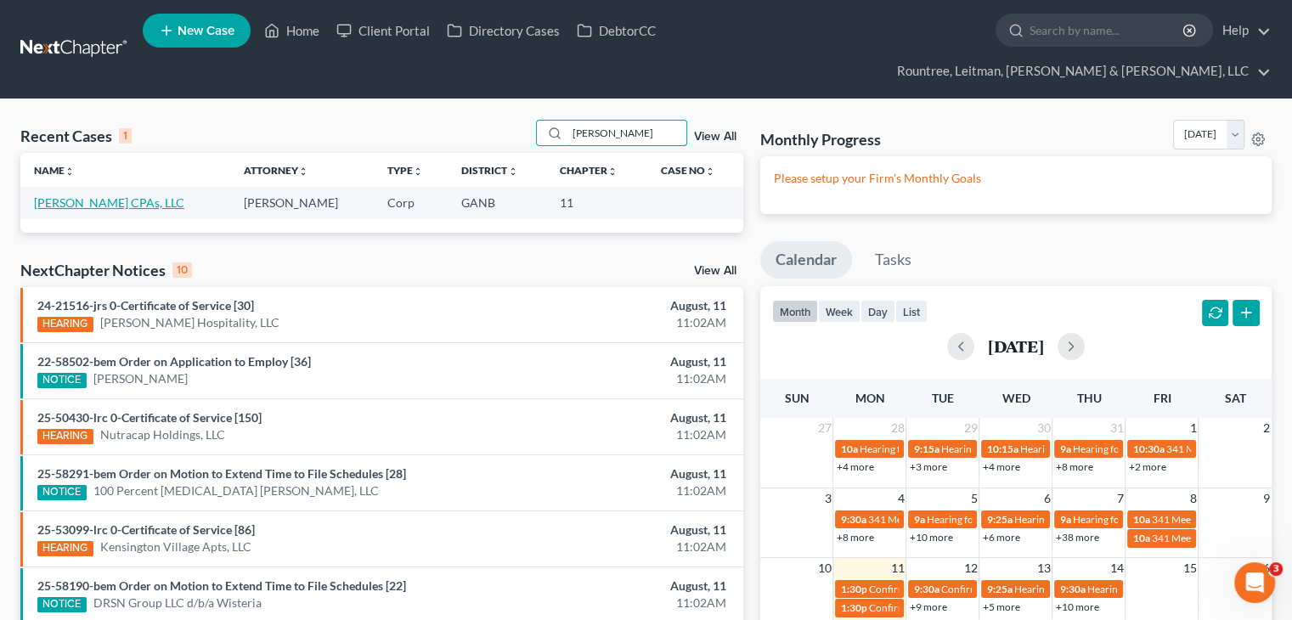
type input "[PERSON_NAME]"
click at [95, 195] on link "[PERSON_NAME] CPAs, LLC" at bounding box center [109, 202] width 150 height 14
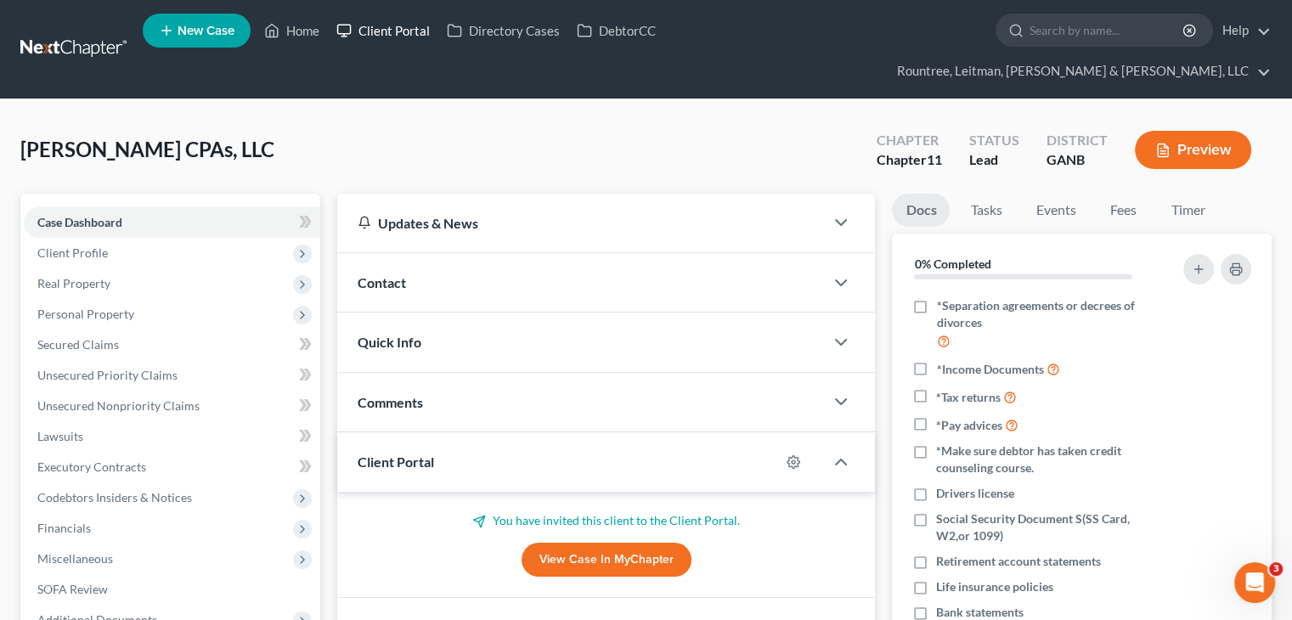
click at [403, 31] on link "Client Portal" at bounding box center [383, 30] width 110 height 31
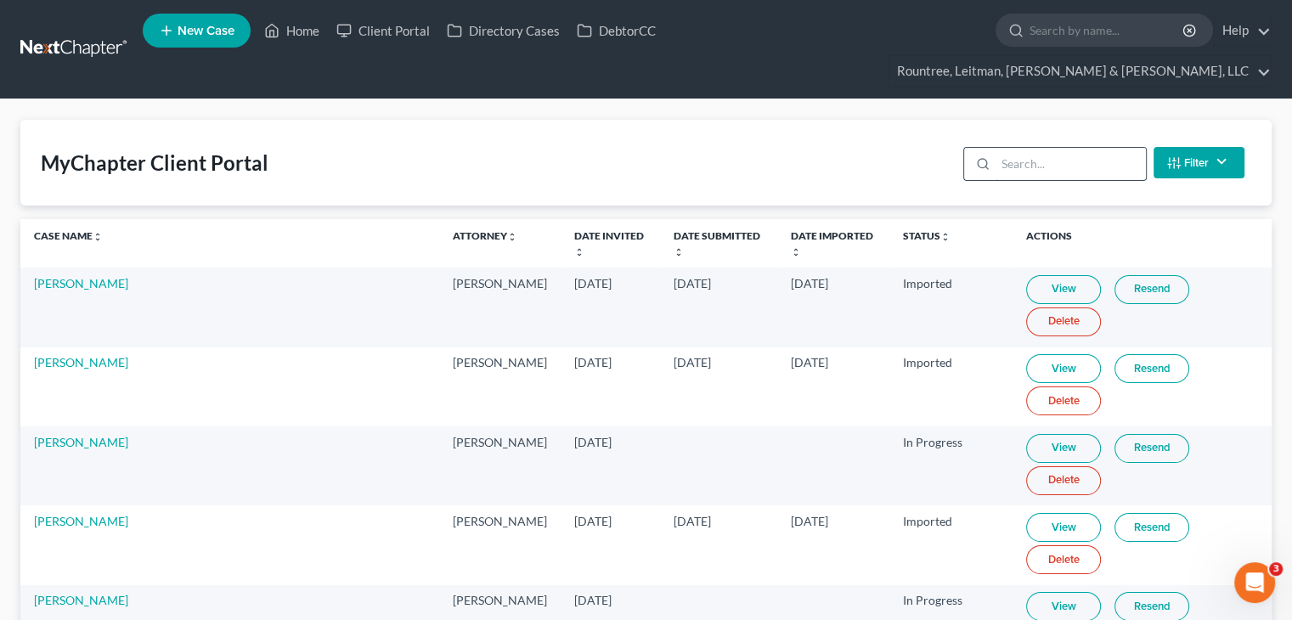
click at [1067, 148] on input "search" at bounding box center [1070, 164] width 150 height 32
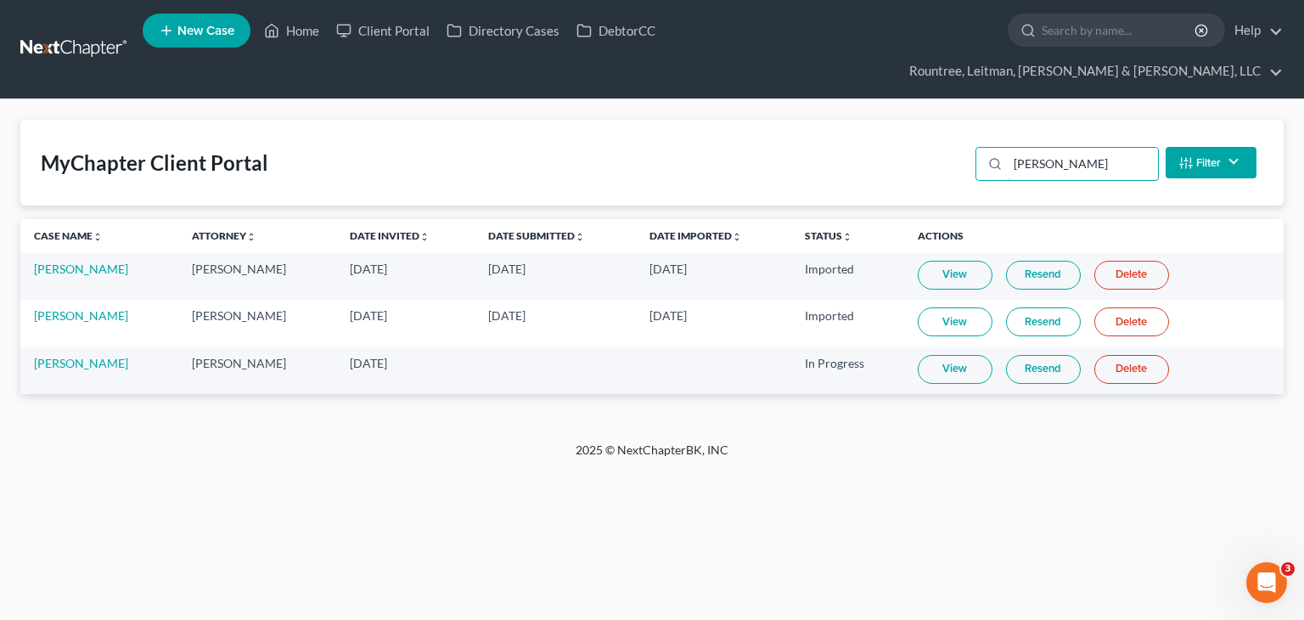
type input "[PERSON_NAME]"
click at [948, 355] on link "View" at bounding box center [955, 369] width 75 height 29
click at [291, 32] on link "Home" at bounding box center [292, 30] width 72 height 31
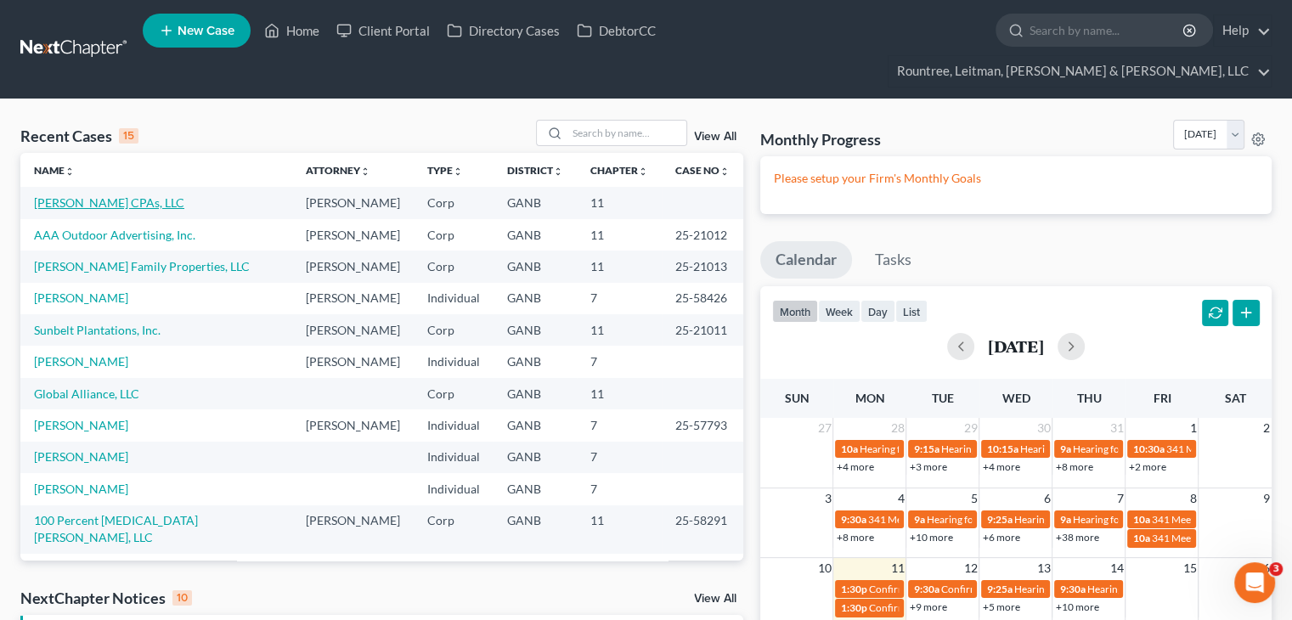
click at [93, 195] on link "[PERSON_NAME] CPAs, LLC" at bounding box center [109, 202] width 150 height 14
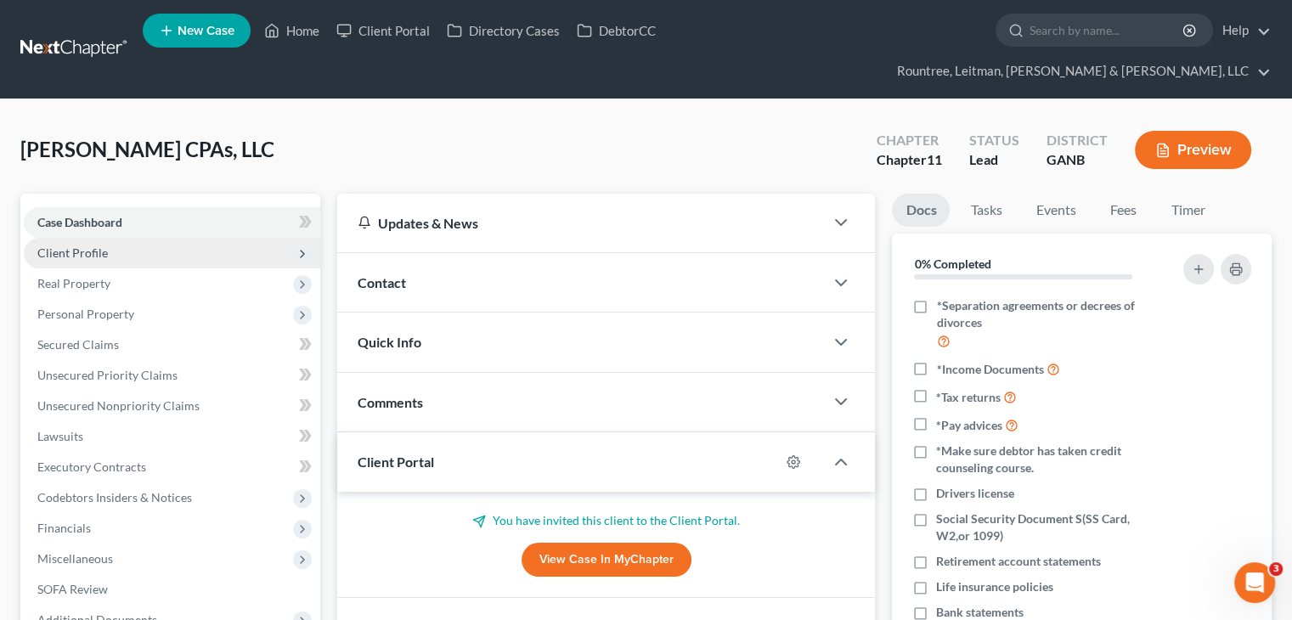
click at [98, 245] on span "Client Profile" at bounding box center [72, 252] width 70 height 14
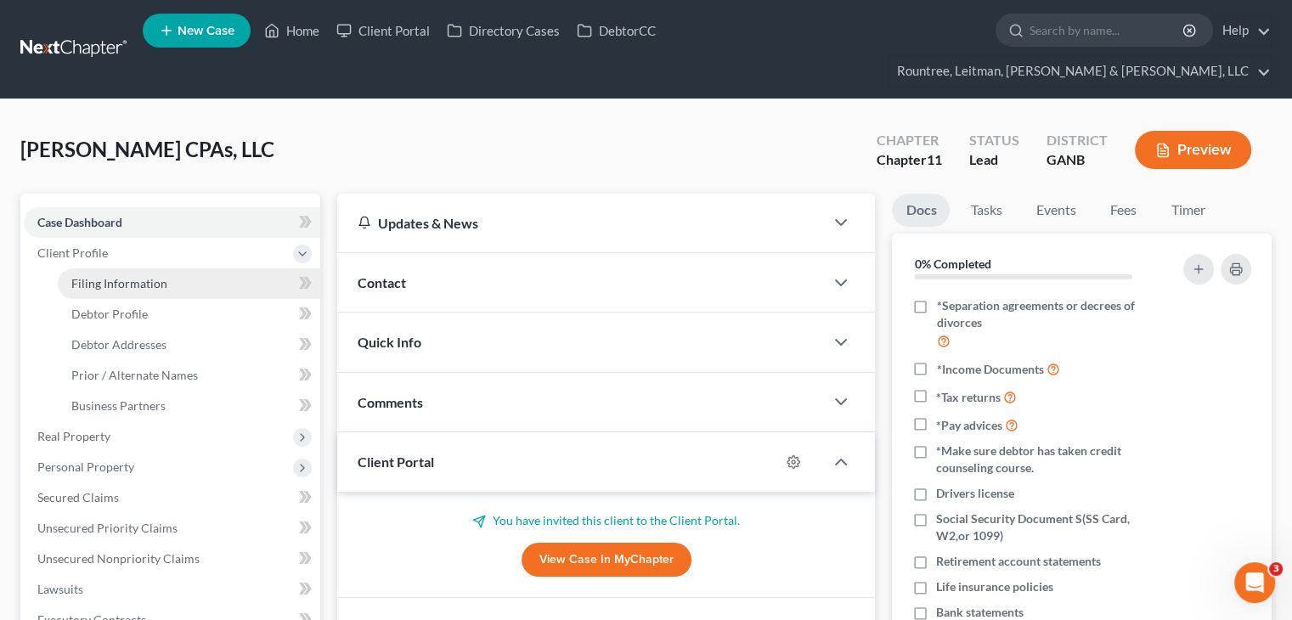
click at [110, 276] on span "Filing Information" at bounding box center [119, 283] width 96 height 14
select select "3"
select select "1"
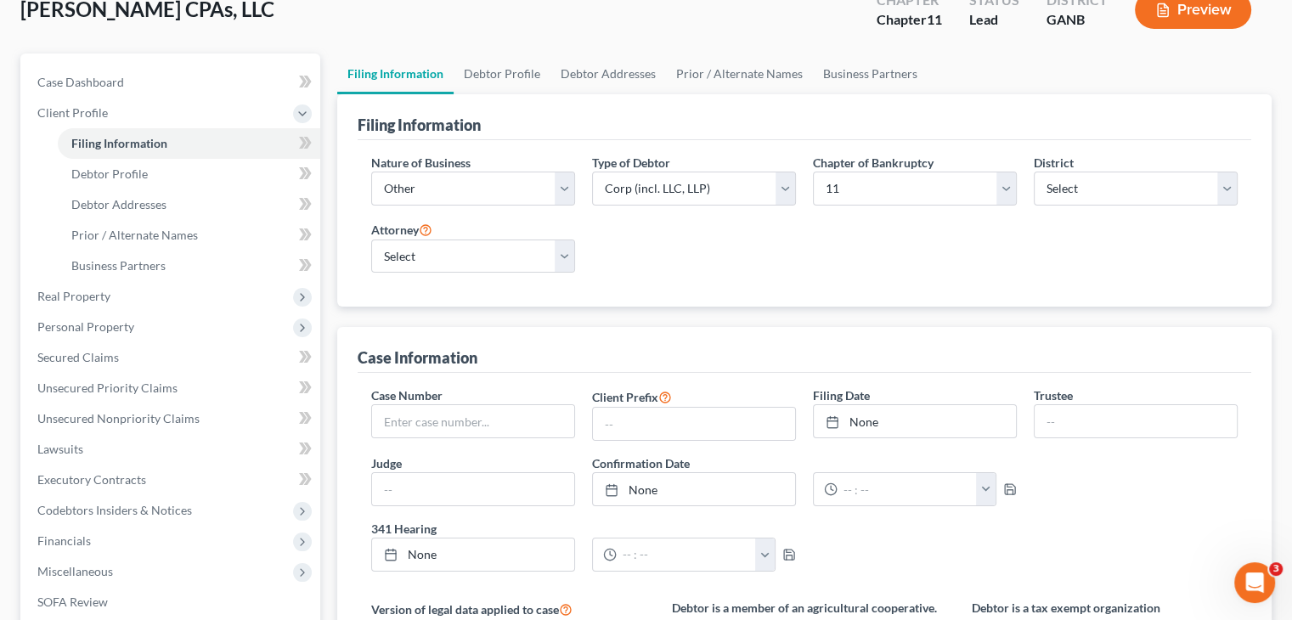
scroll to position [110, 0]
